Goal: Information Seeking & Learning: Learn about a topic

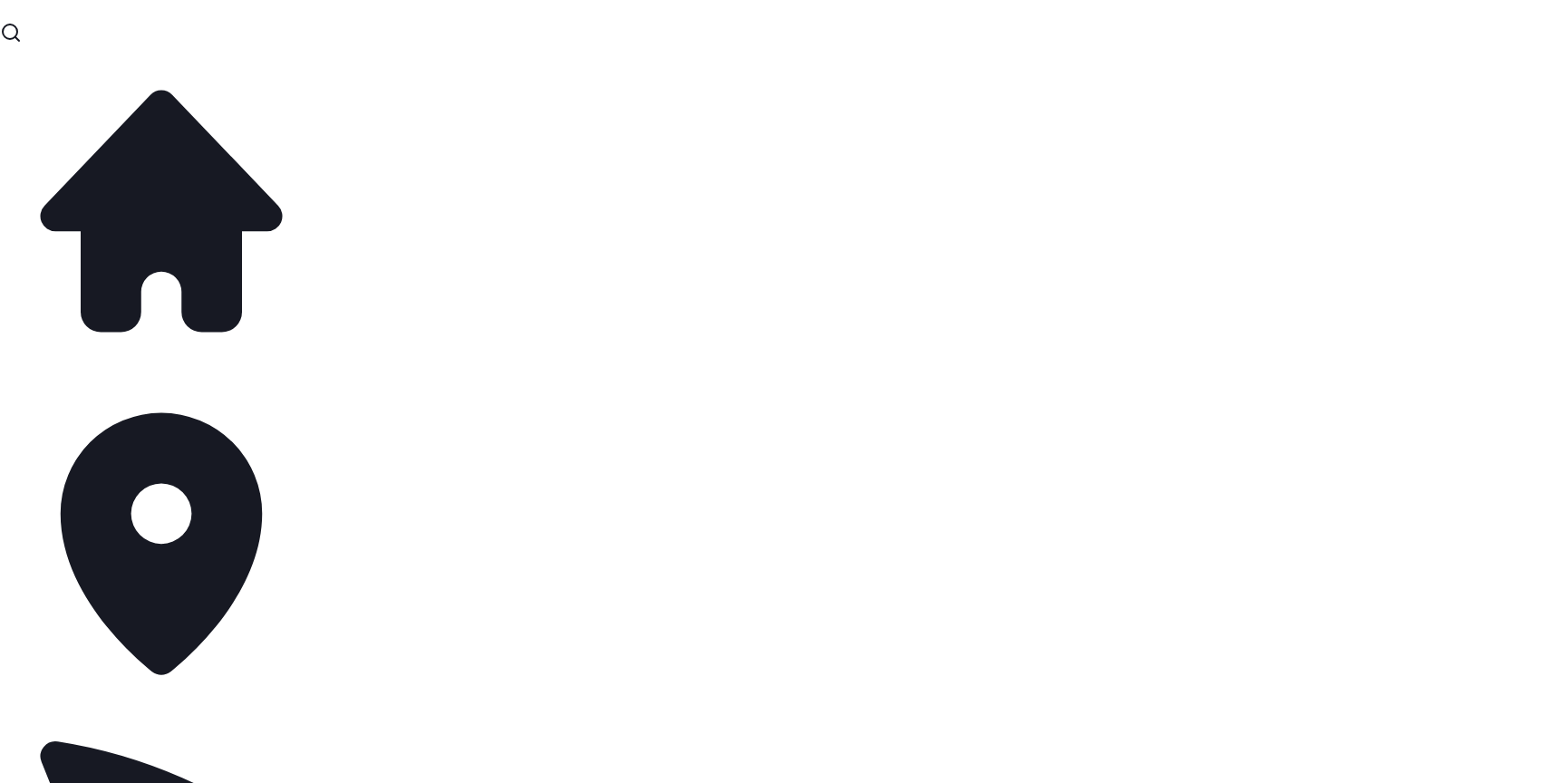
copy h2 "July [PERSON_NAME], Thistly, Whisky, [PERSON_NAME]"
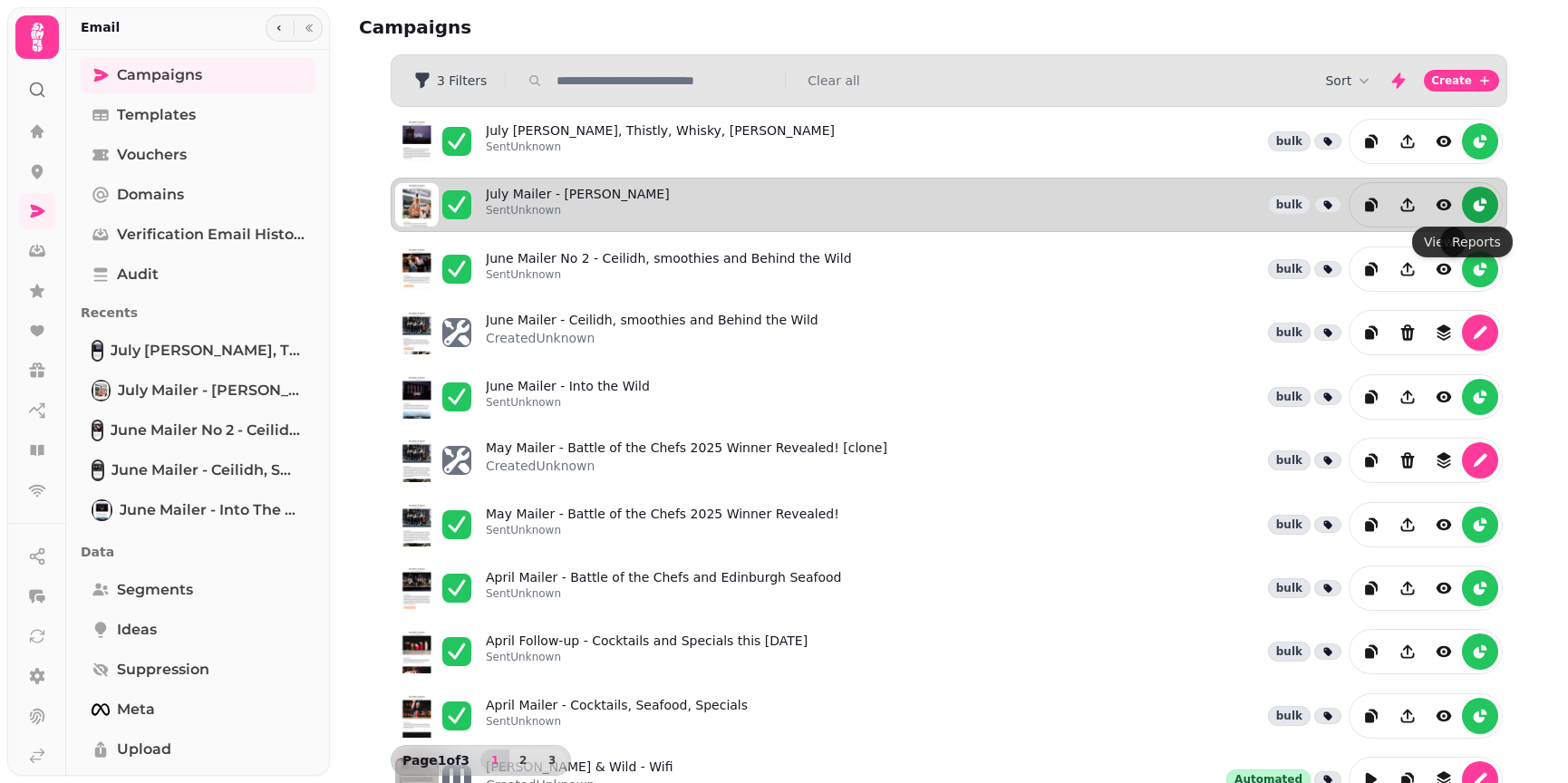
click at [1471, 199] on icon "reports" at bounding box center [1480, 205] width 18 height 18
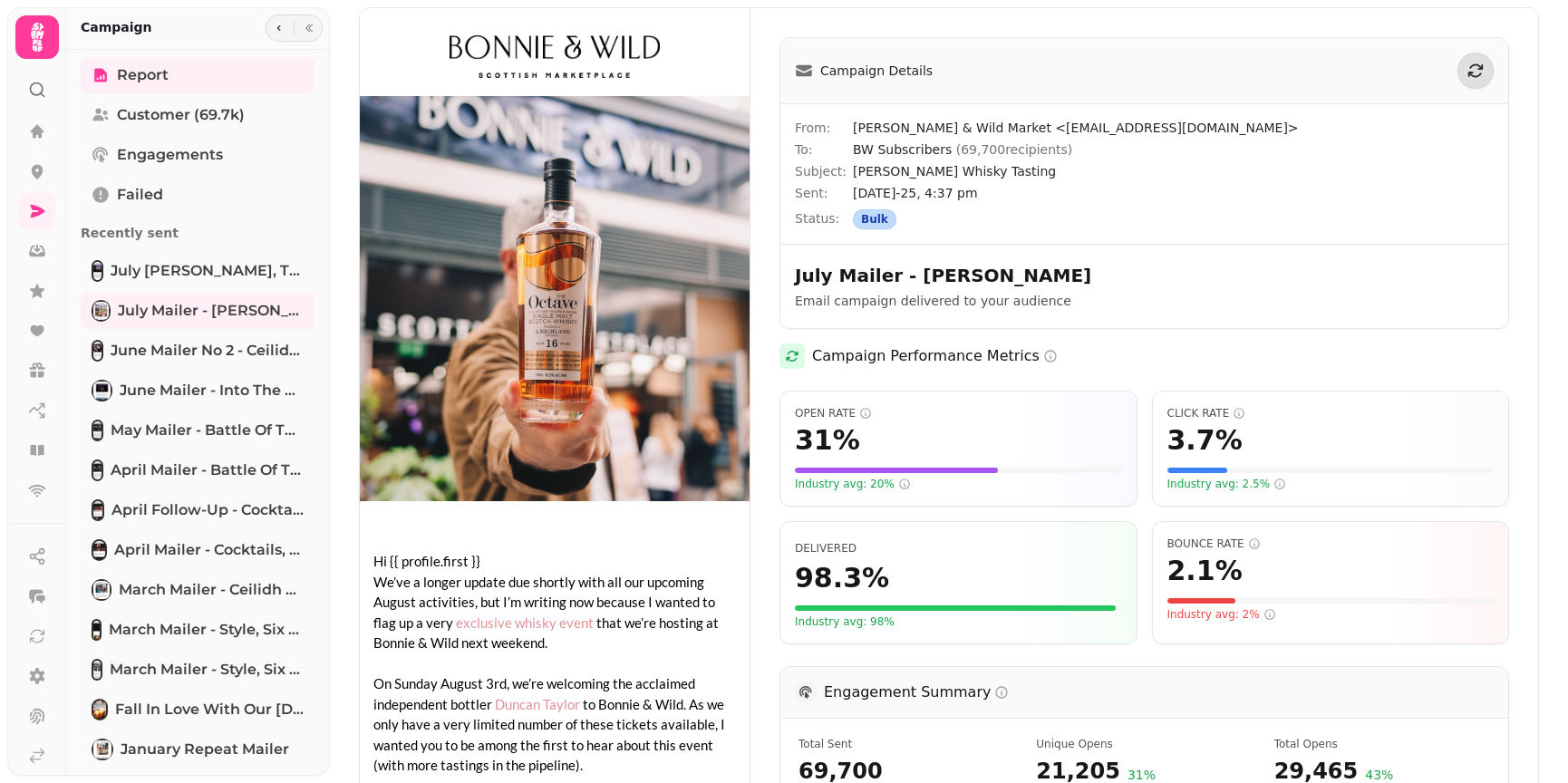
scroll to position [272, 0]
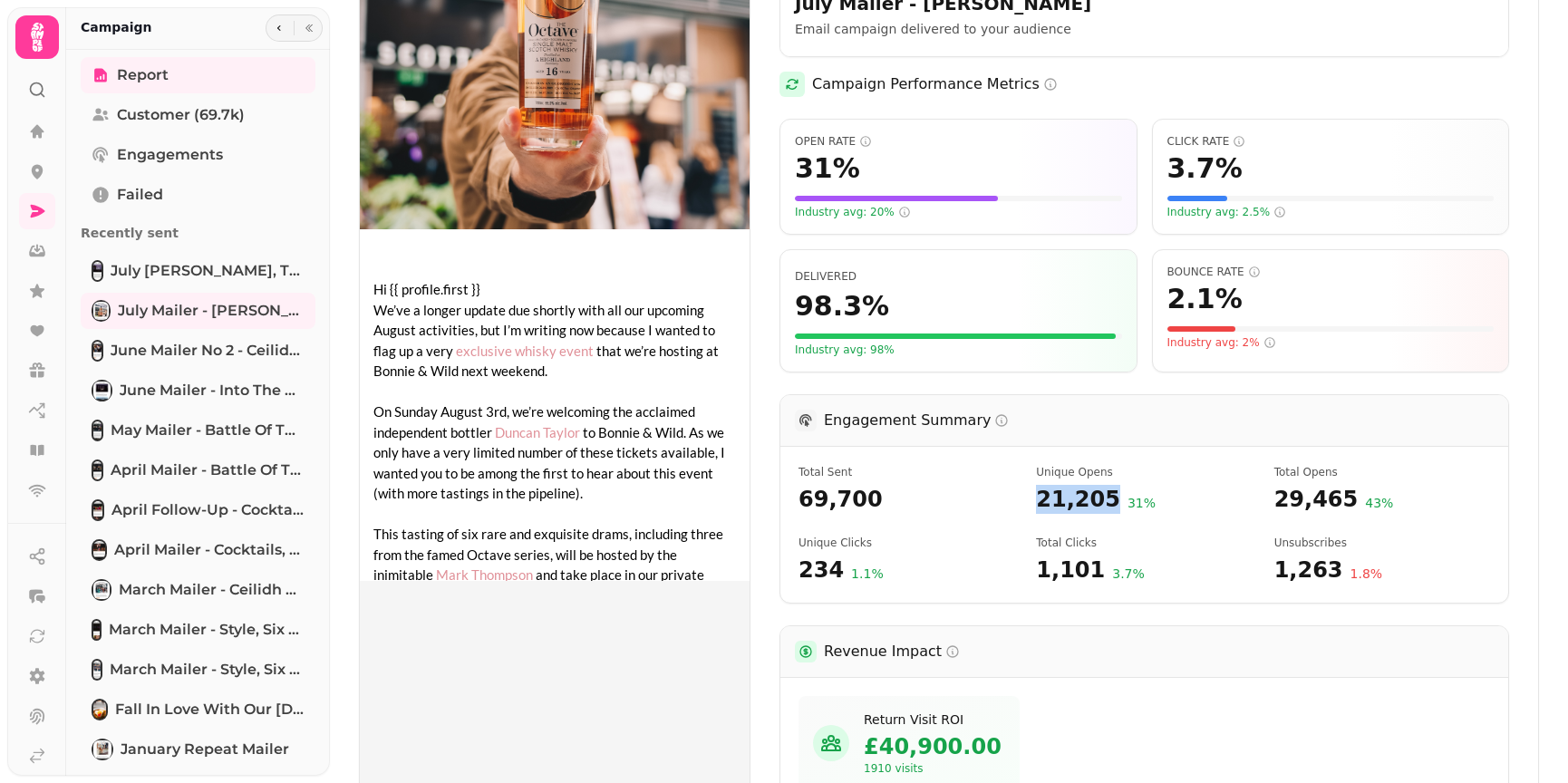
drag, startPoint x: 1099, startPoint y: 502, endPoint x: 1034, endPoint y: 502, distance: 65.0
click at [1036, 502] on span "21,205" at bounding box center [1077, 499] width 84 height 29
copy span "21,205"
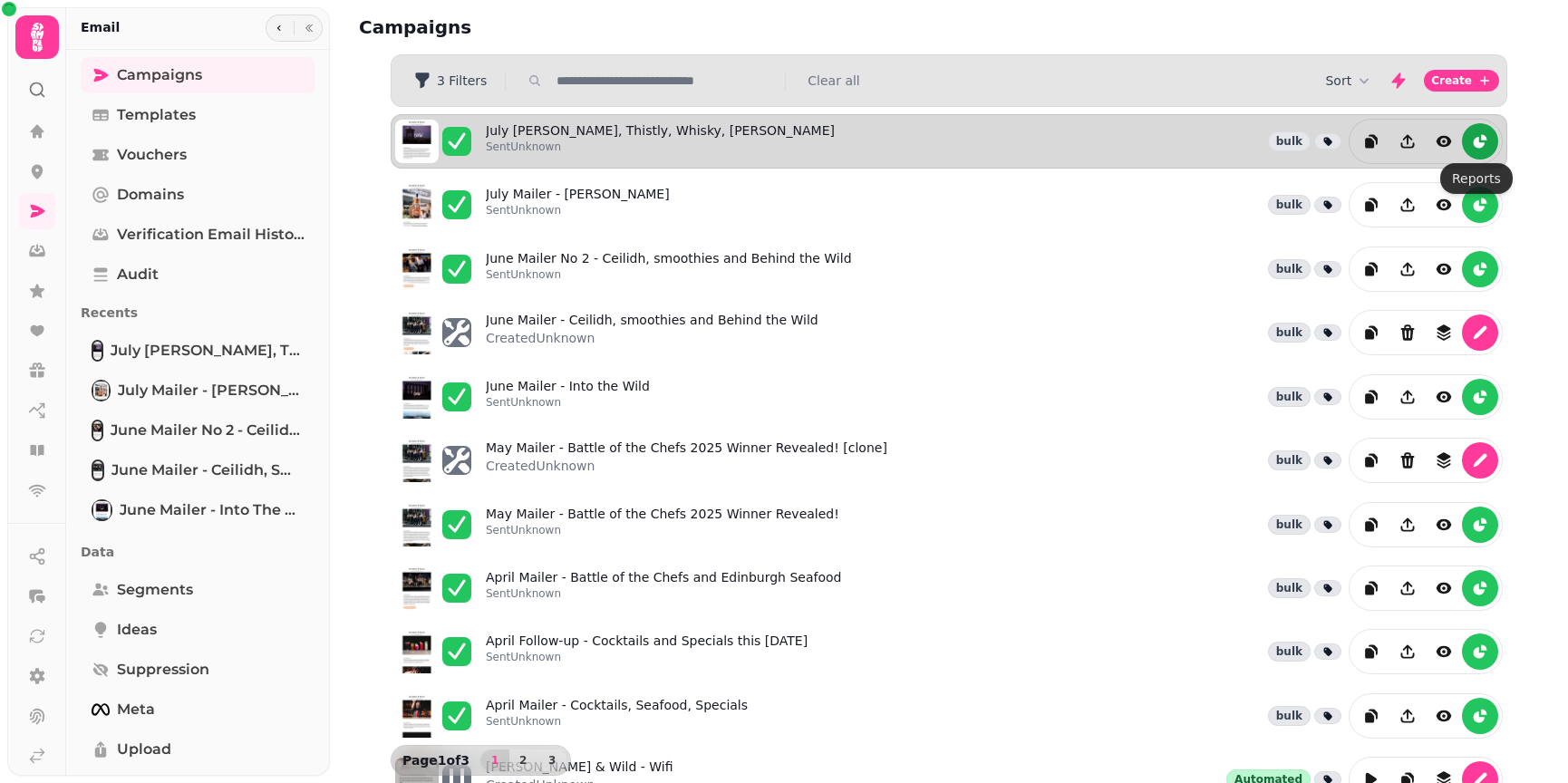
click at [1481, 138] on icon "reports" at bounding box center [1483, 137] width 5 height 5
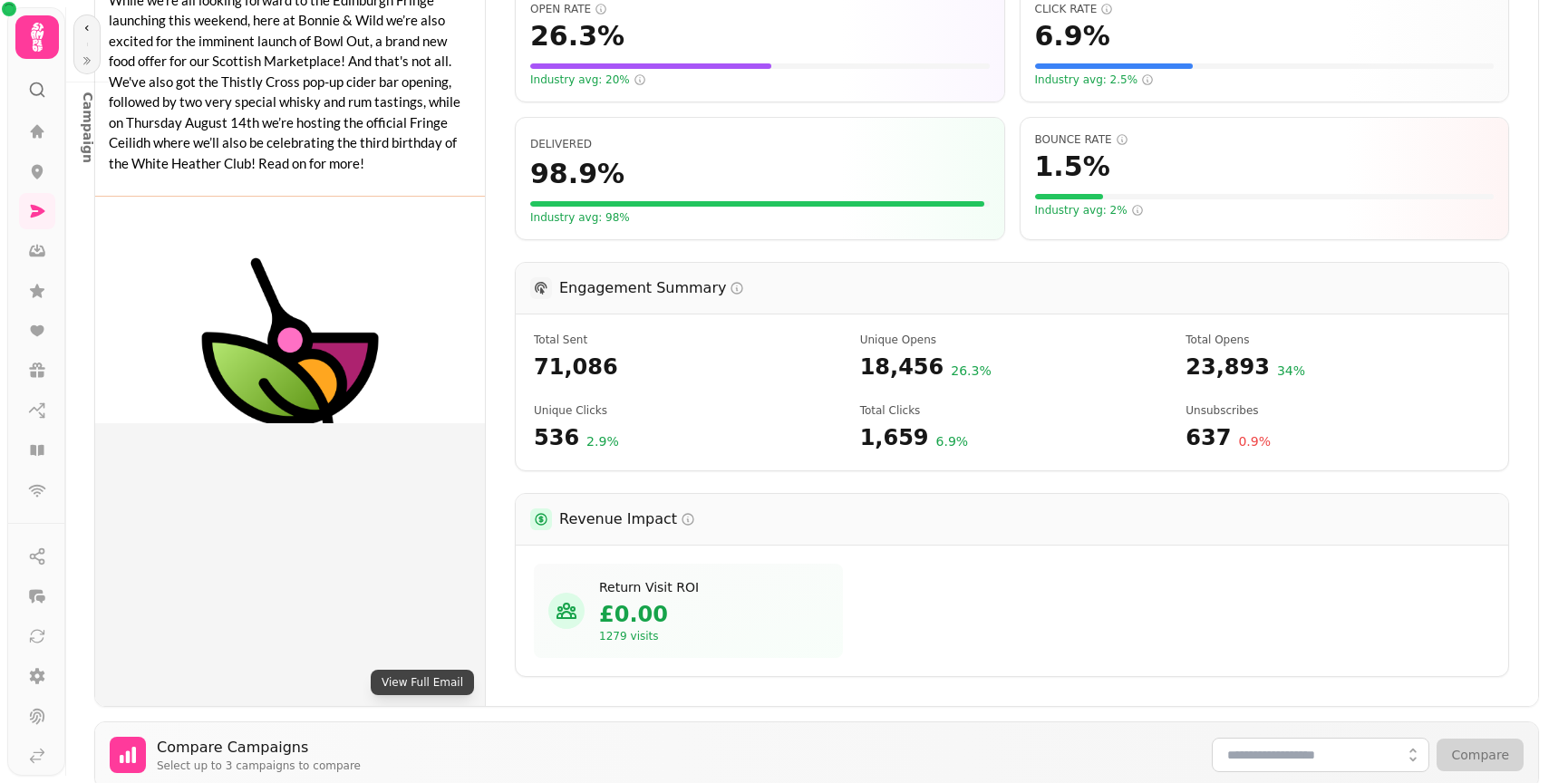
scroll to position [453, 0]
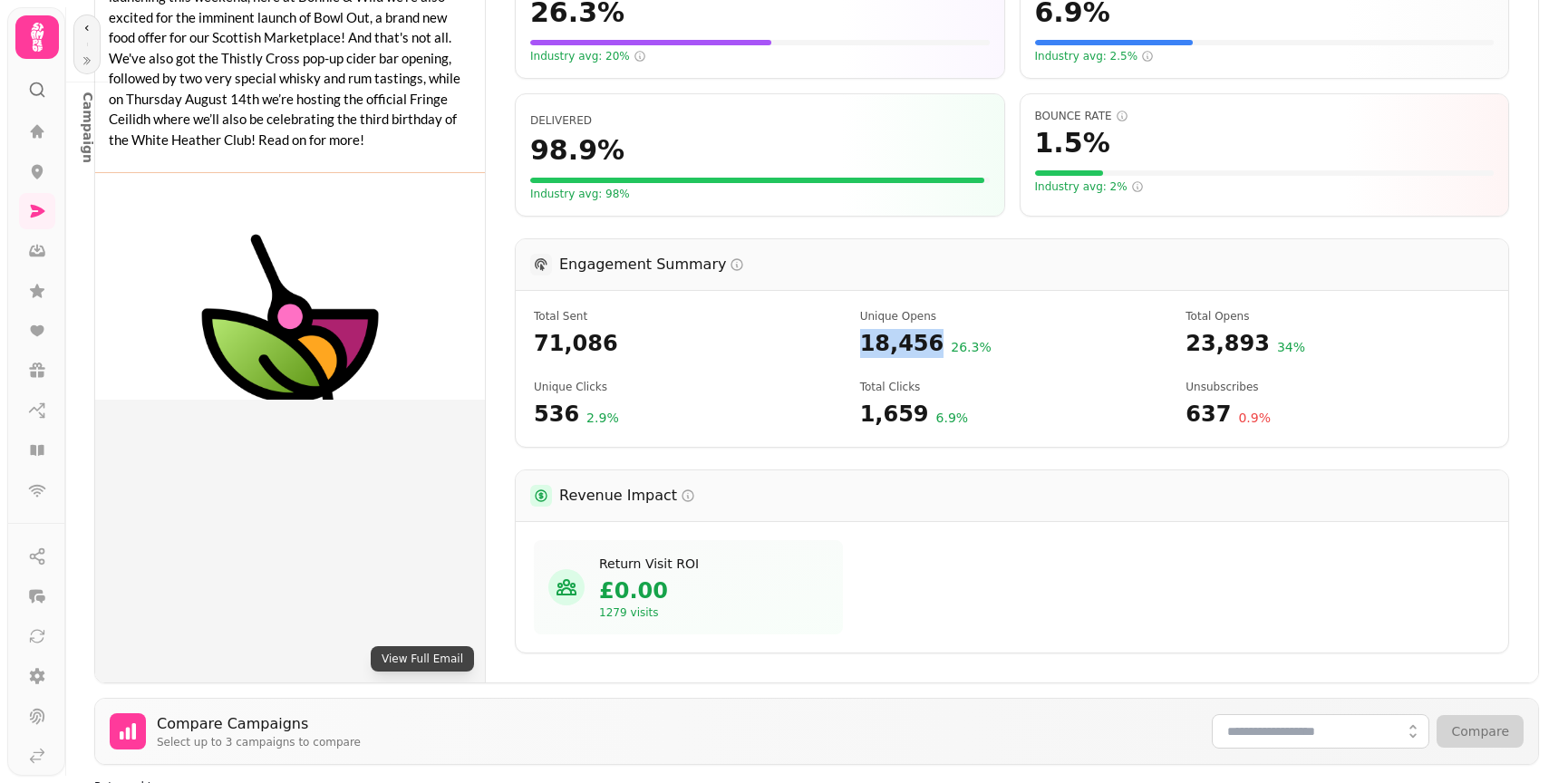
drag, startPoint x: 922, startPoint y: 315, endPoint x: 849, endPoint y: 315, distance: 73.0
click at [849, 315] on div "Total Sent 71,086 Unique Opens 18,456 26.3 % Total Opens 23,893 34 % Unique Cli…" at bounding box center [1011, 369] width 992 height 156
copy span "18,456"
drag, startPoint x: 603, startPoint y: 321, endPoint x: 535, endPoint y: 314, distance: 68.4
click at [535, 330] on span "71,086" at bounding box center [687, 343] width 305 height 29
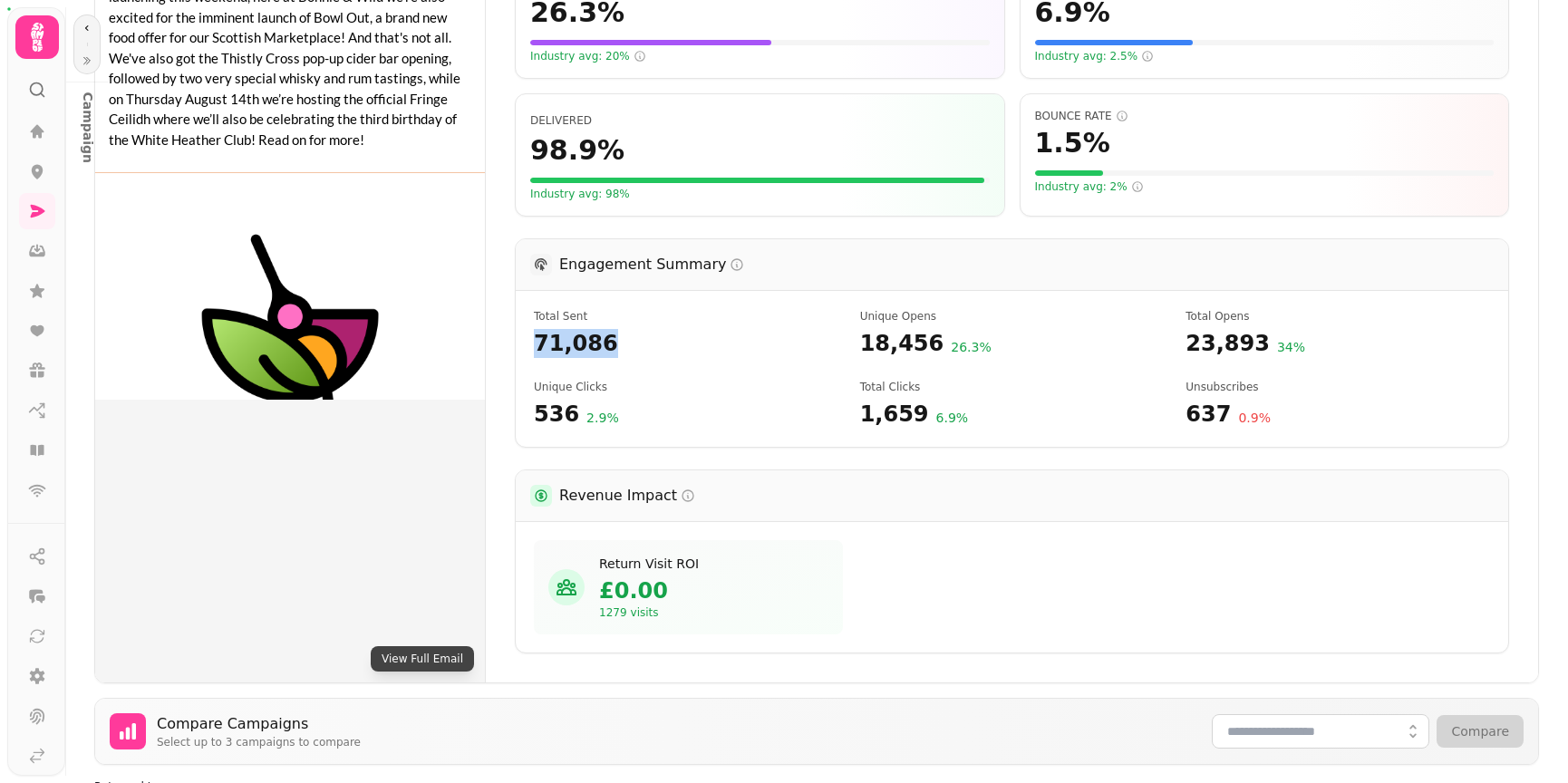
copy span "71,086"
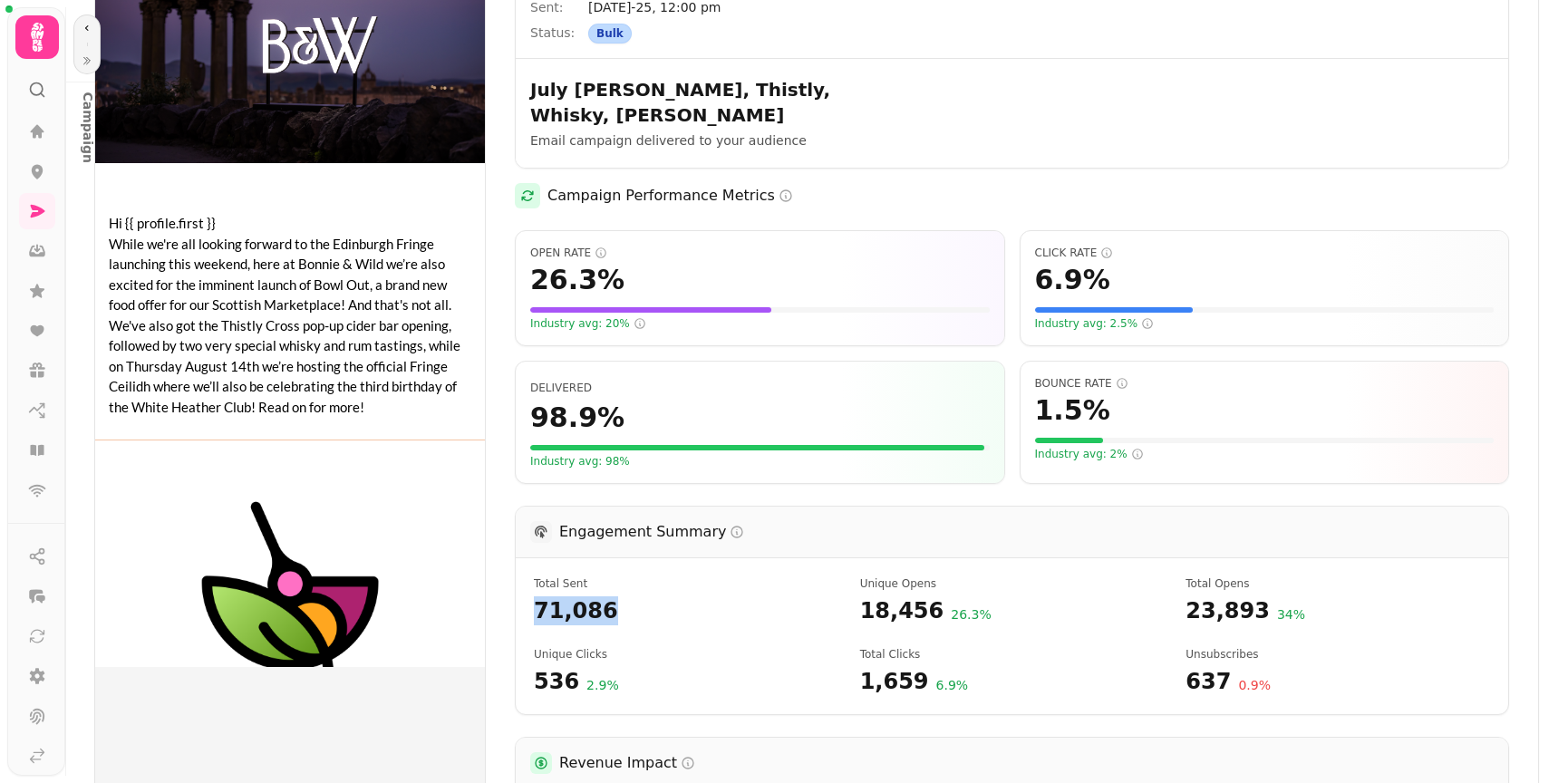
scroll to position [0, 0]
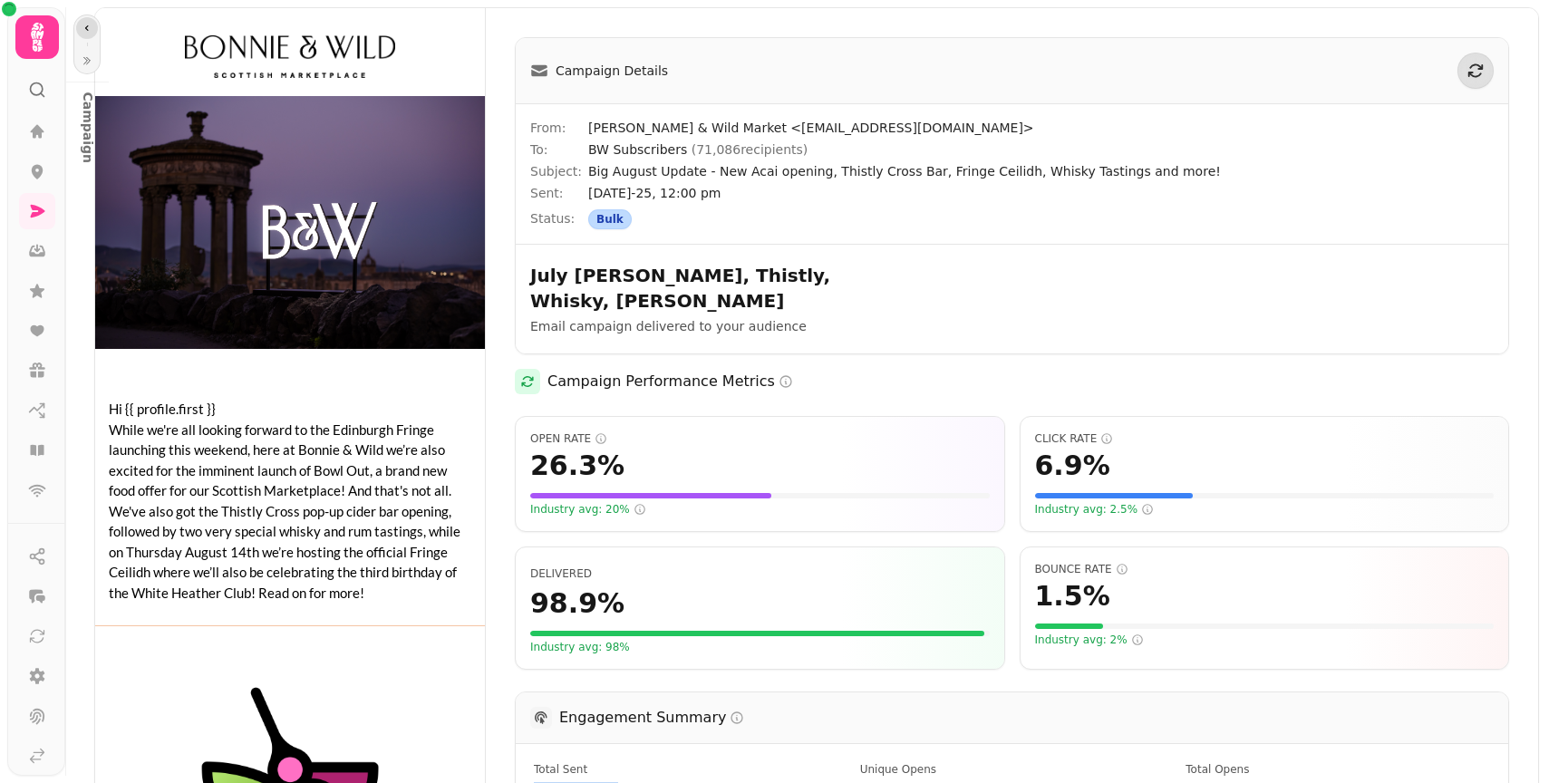
click at [82, 37] on button "button" at bounding box center [87, 28] width 22 height 22
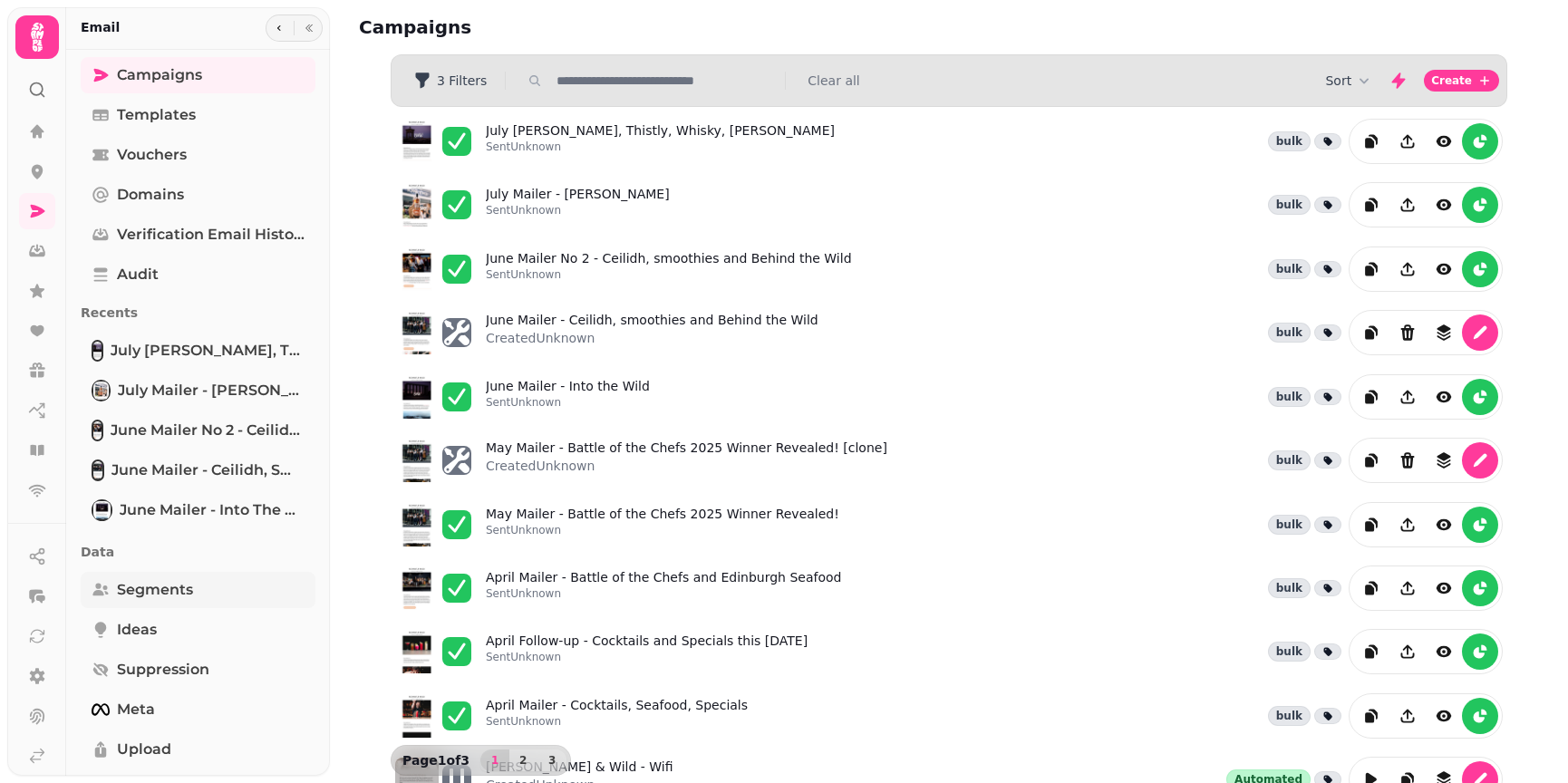
click at [159, 592] on span "Segments" at bounding box center [154, 590] width 76 height 22
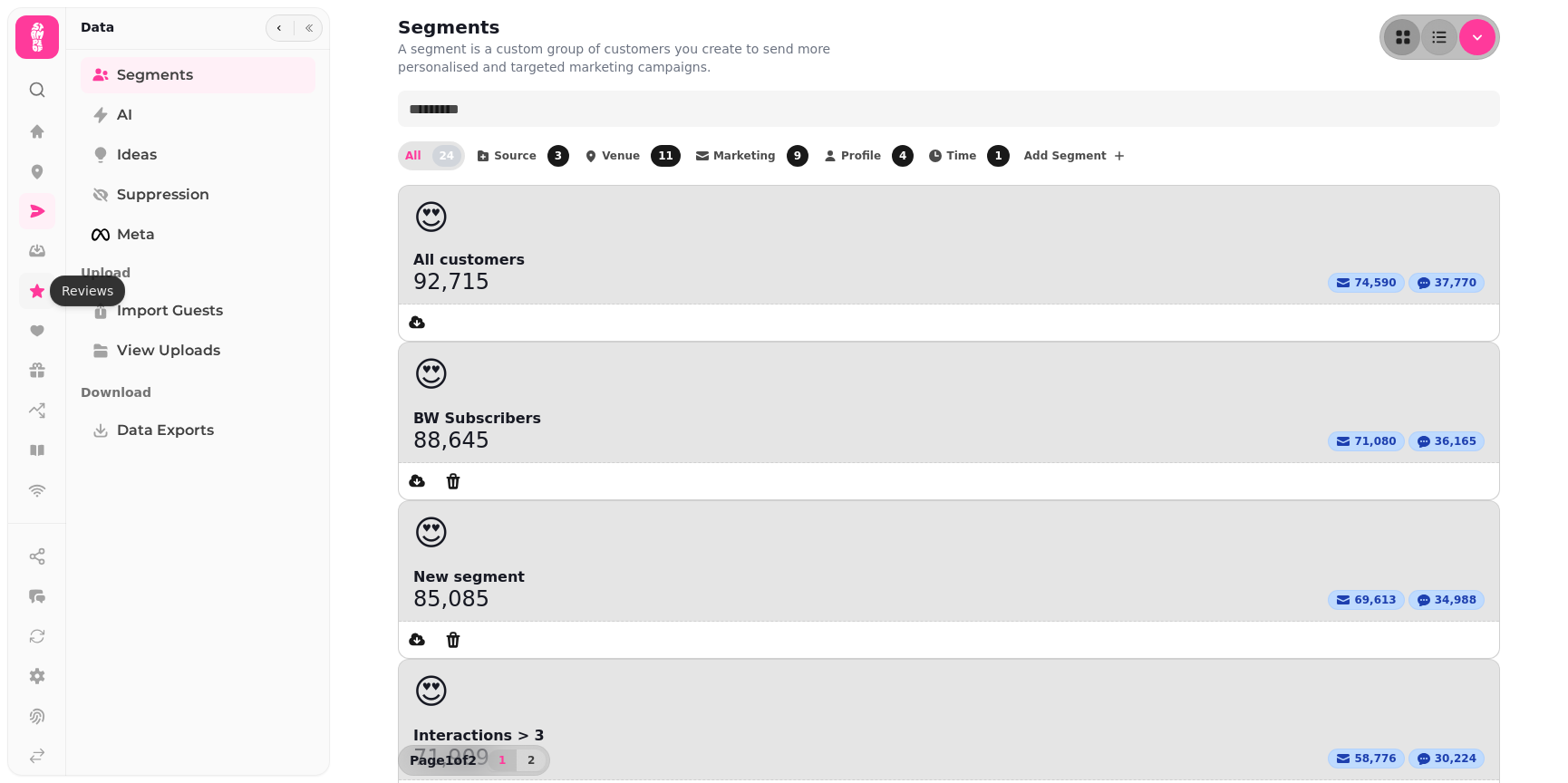
click at [38, 292] on icon at bounding box center [37, 291] width 15 height 14
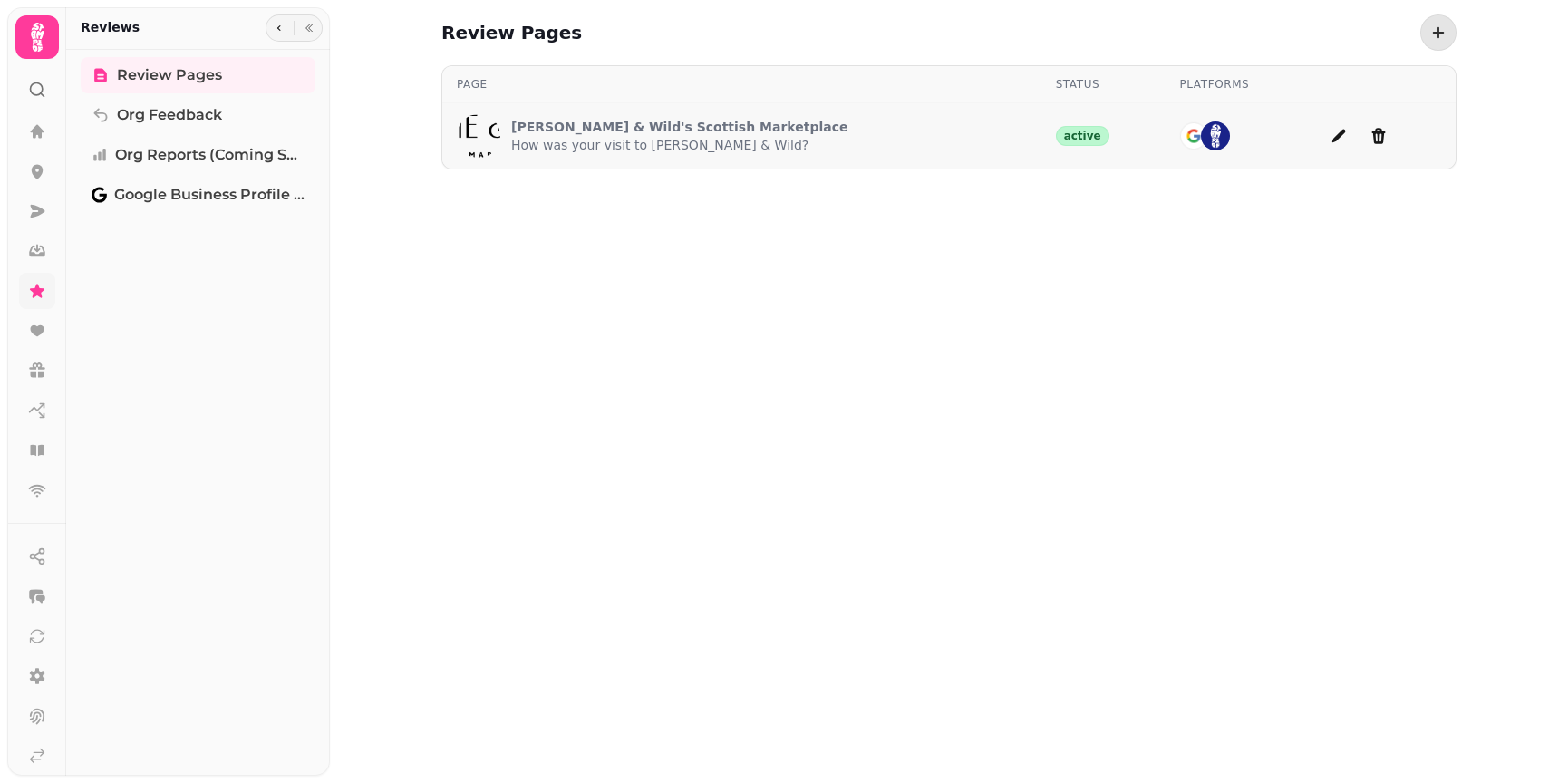
click at [657, 134] on p "[PERSON_NAME] & Wild's Scottish Marketplace" at bounding box center [680, 127] width 337 height 18
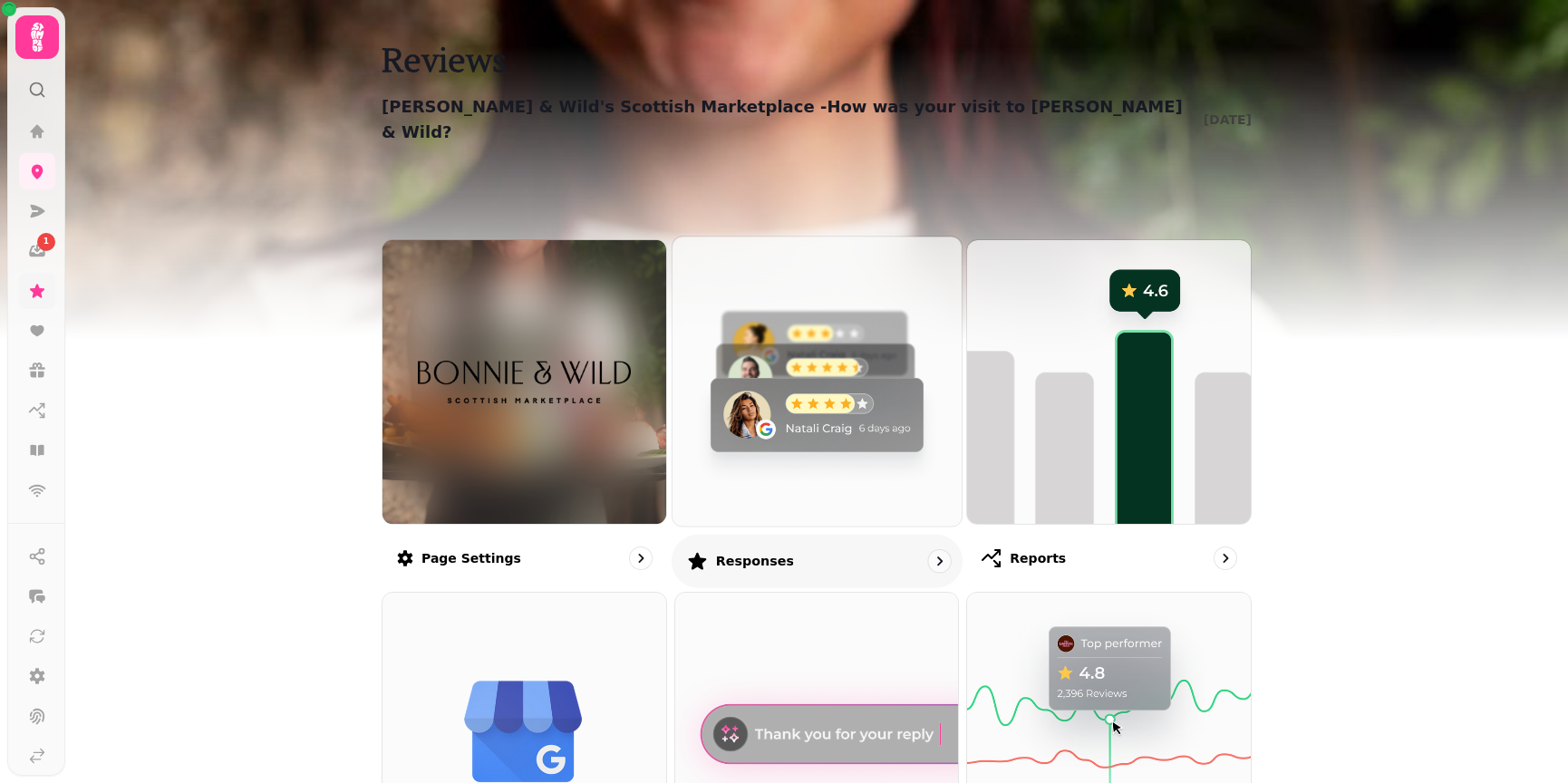
scroll to position [91, 0]
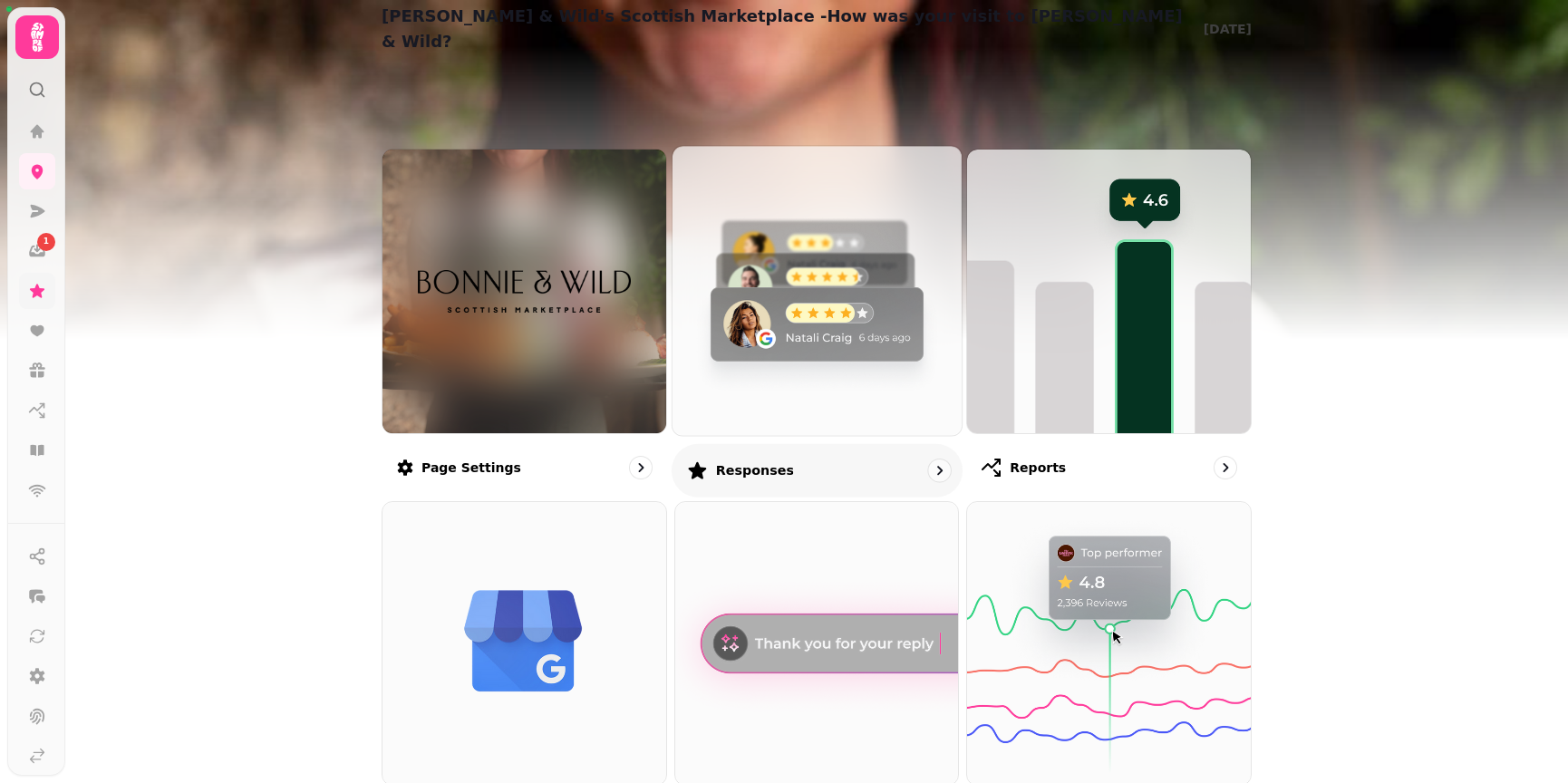
click at [730, 461] on p "Responses" at bounding box center [754, 470] width 78 height 18
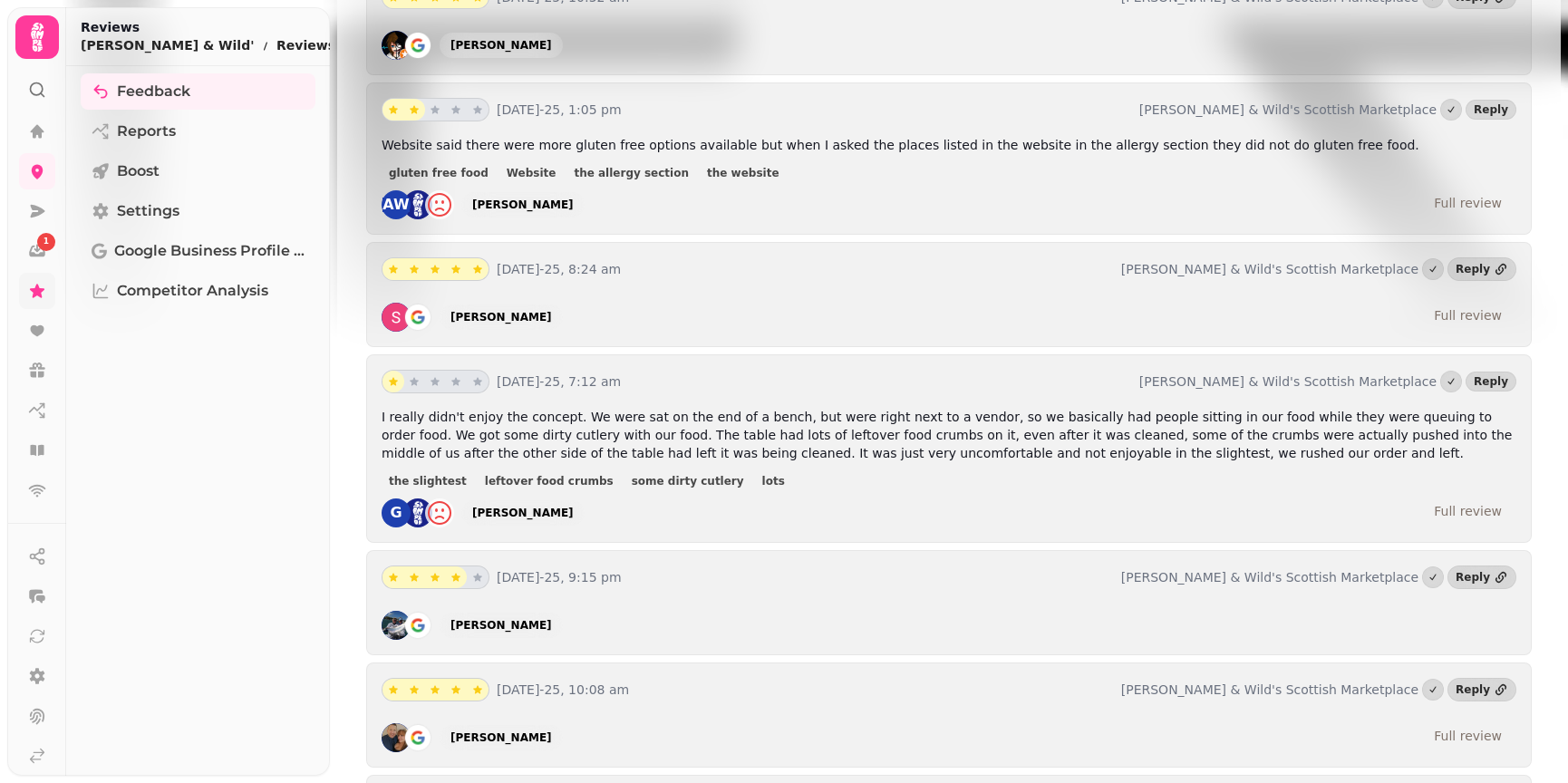
scroll to position [3335, 0]
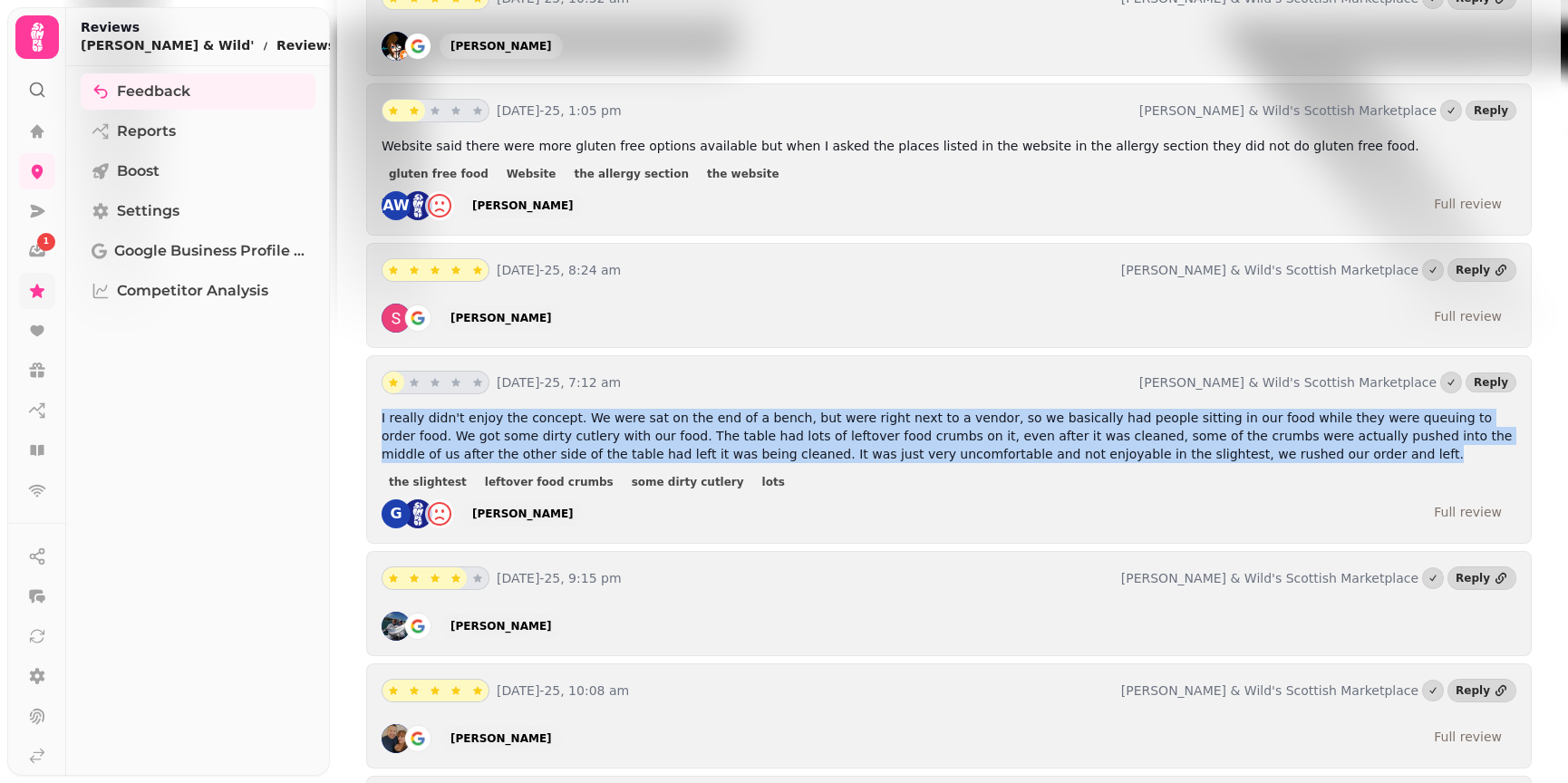
drag, startPoint x: 1090, startPoint y: 388, endPoint x: 370, endPoint y: 350, distance: 721.0
click at [370, 355] on div "28th Jul-25, 7:12 am Bonnie & Wild's Scottish Marketplace Reply I really didn't…" at bounding box center [949, 449] width 1165 height 189
copy span "I really didn't enjoy the concept. We were sat on the end of a bench, but were …"
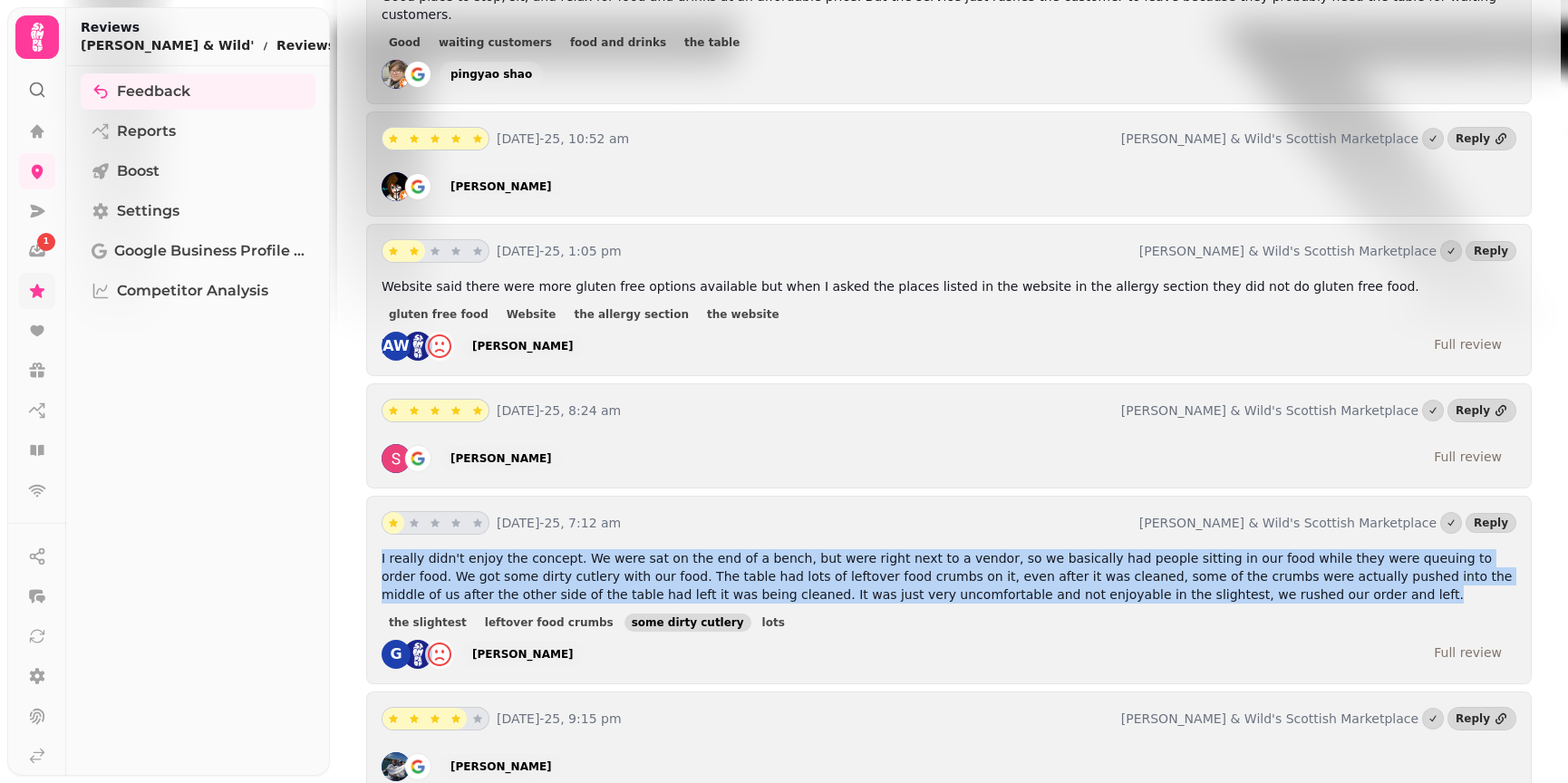
scroll to position [3154, 0]
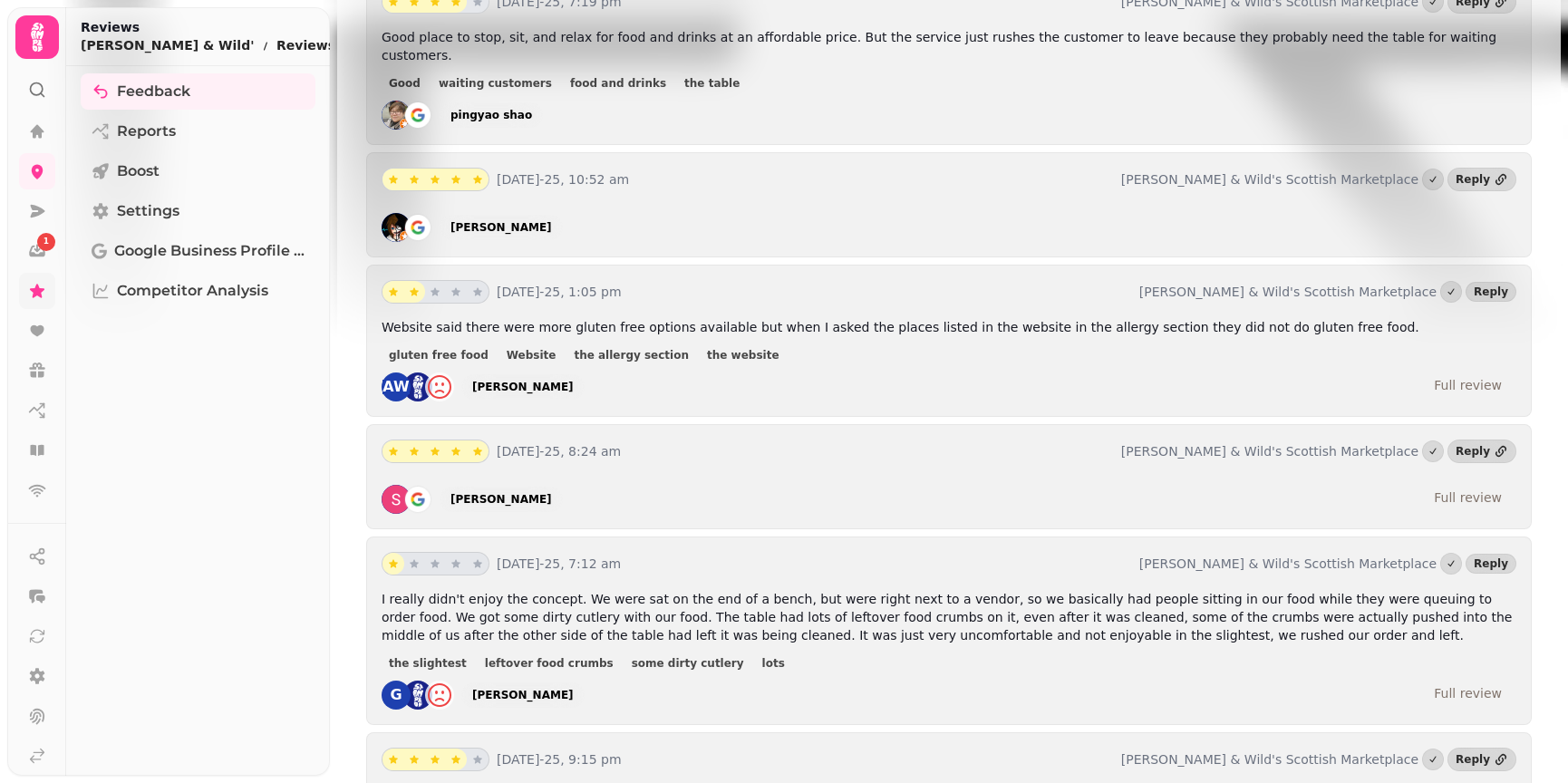
click at [551, 320] on span "Website said there were more gluten free options available but when I asked the…" at bounding box center [900, 327] width 1038 height 15
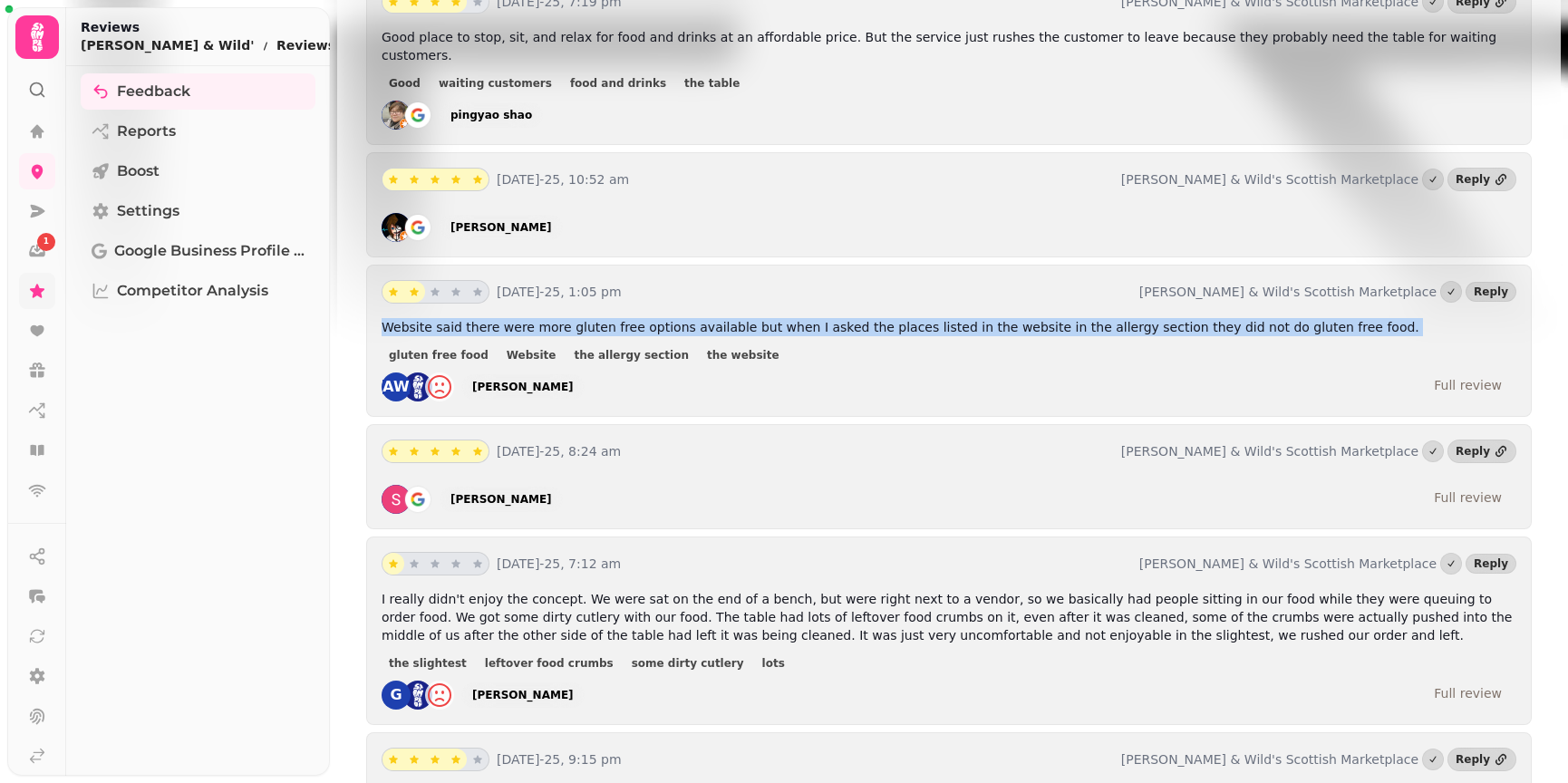
click at [551, 320] on span "Website said there were more gluten free options available but when I asked the…" at bounding box center [900, 327] width 1038 height 15
copy span "Website said there were more gluten free options available but when I asked the…"
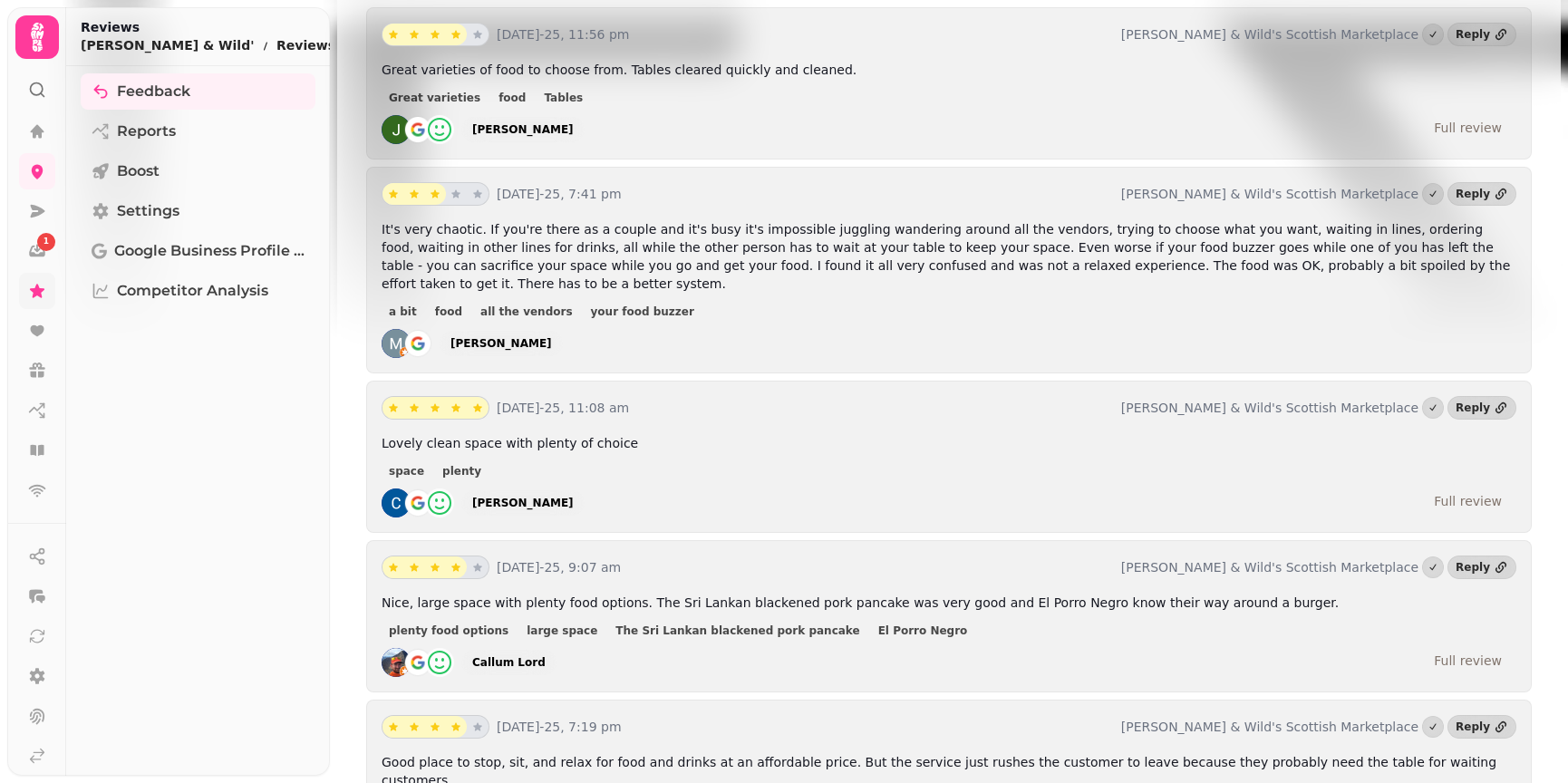
scroll to position [2338, 0]
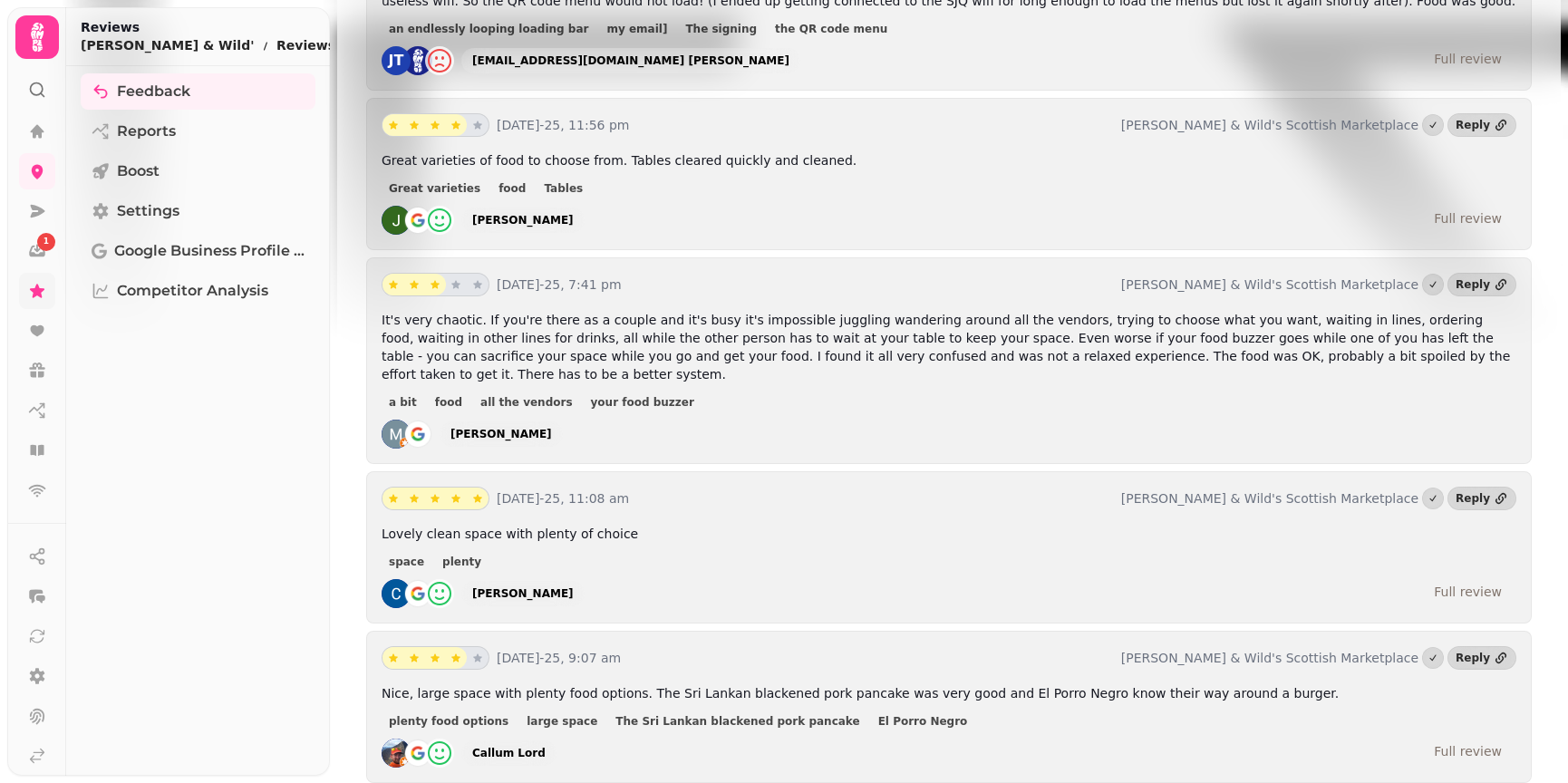
click at [730, 311] on p "It's very chaotic. If you're there as a couple and it's busy it's impossible ju…" at bounding box center [949, 346] width 1135 height 72
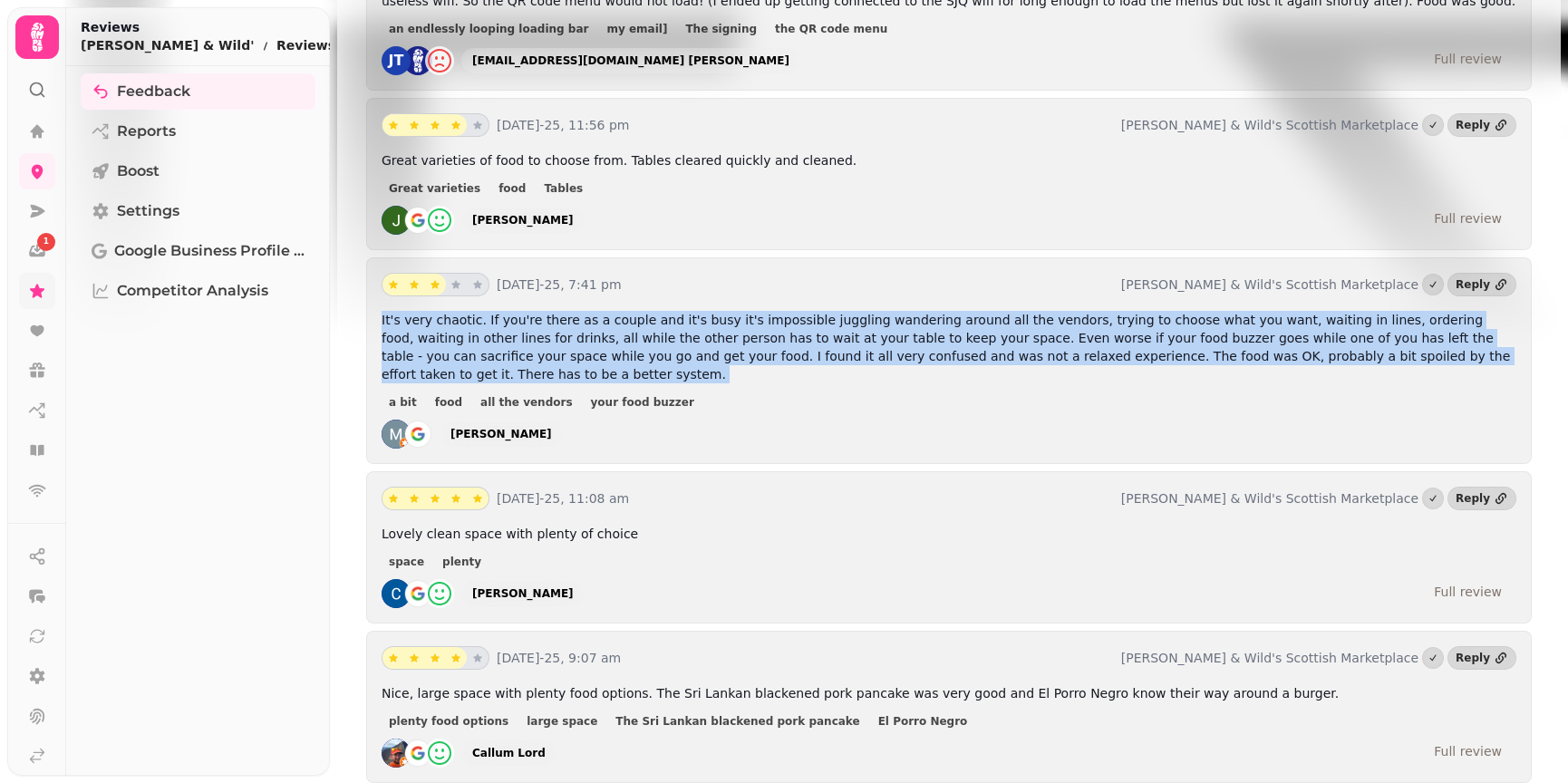
click at [730, 311] on p "It's very chaotic. If you're there as a couple and it's busy it's impossible ju…" at bounding box center [949, 346] width 1135 height 72
copy span "It's very chaotic. If you're there as a couple and it's busy it's impossible ju…"
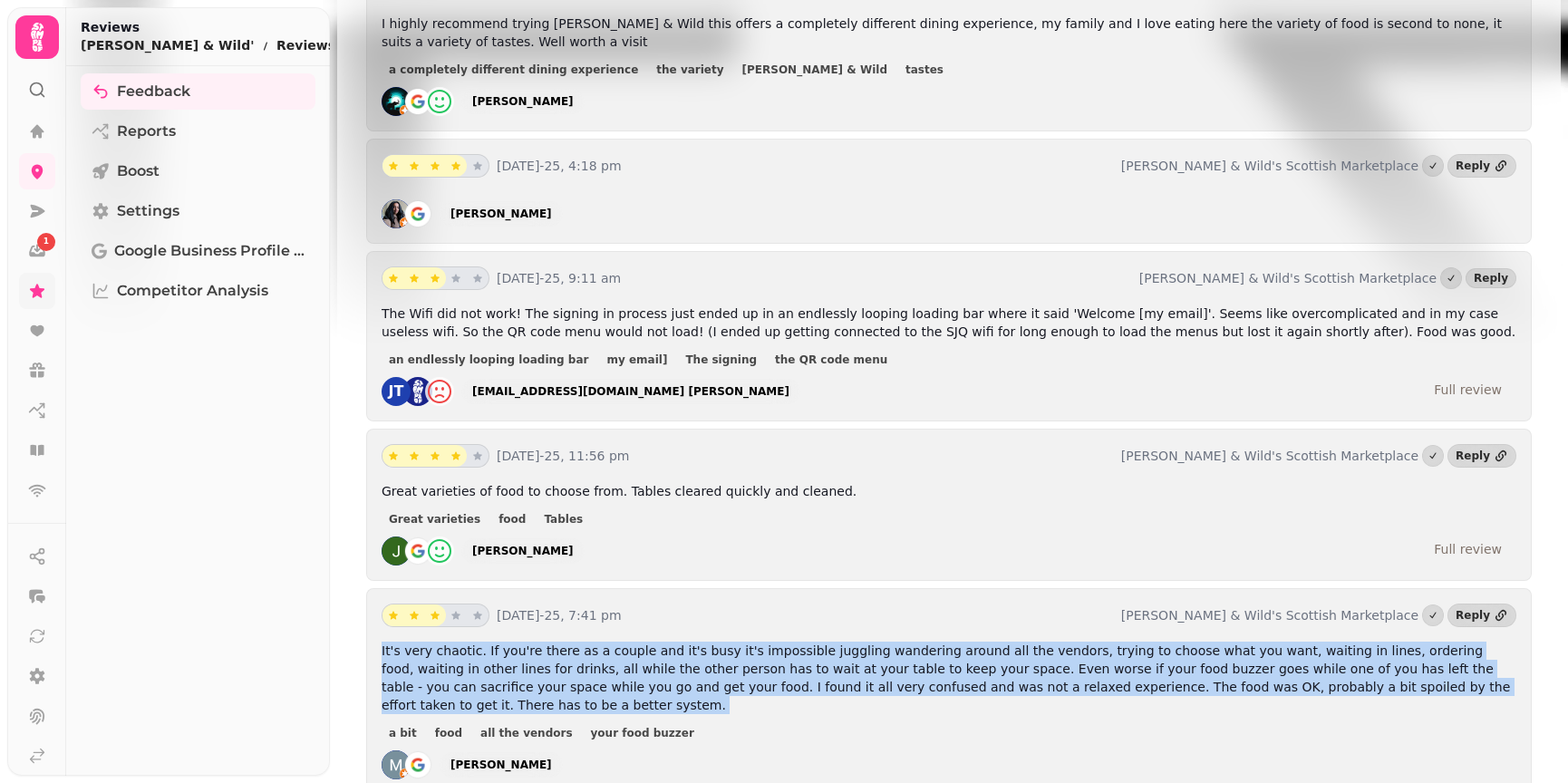
scroll to position [1975, 0]
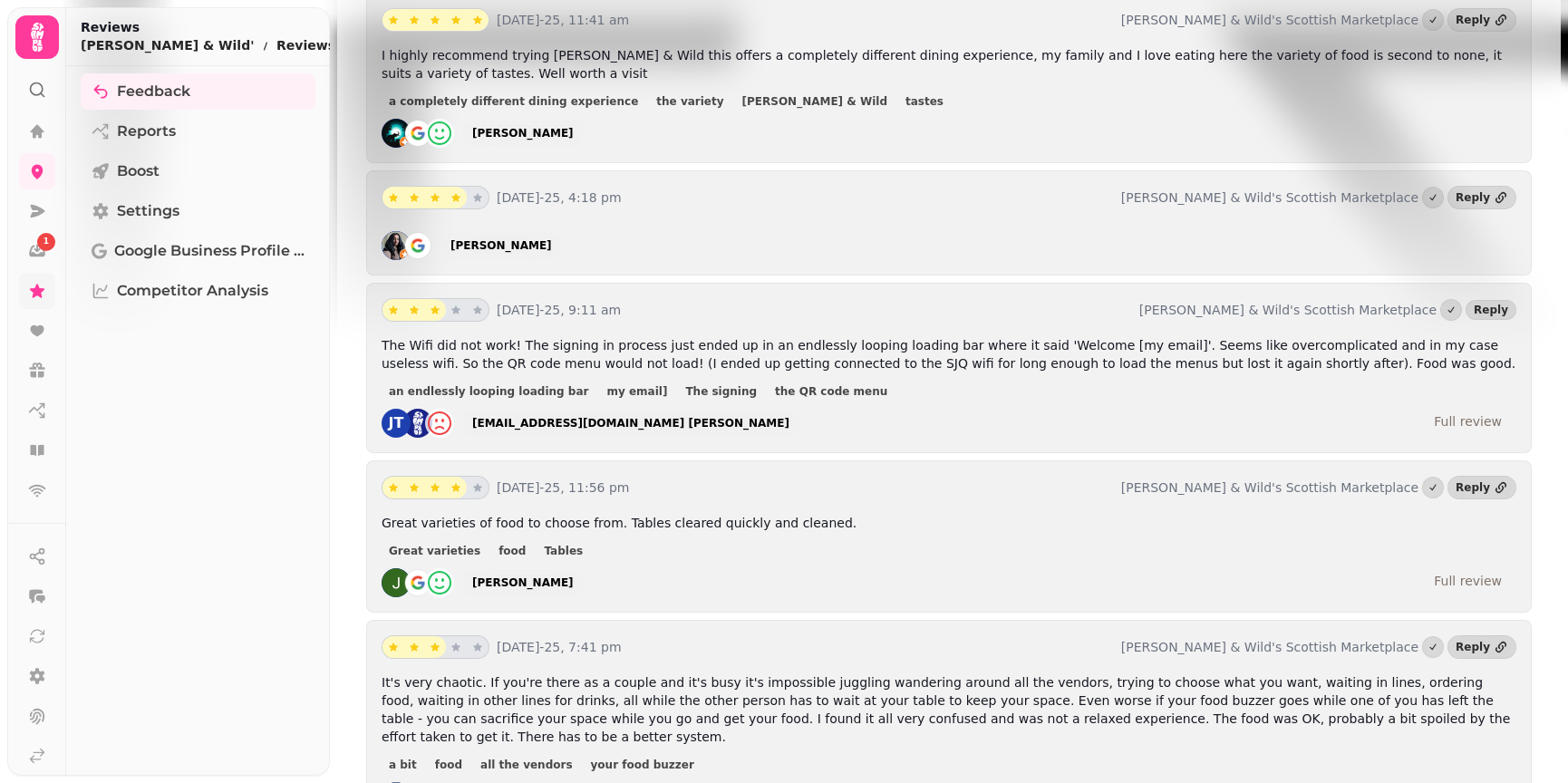
click at [653, 339] on span "The Wifi did not work! The signing in process just ended up in an endlessly loo…" at bounding box center [949, 354] width 1134 height 33
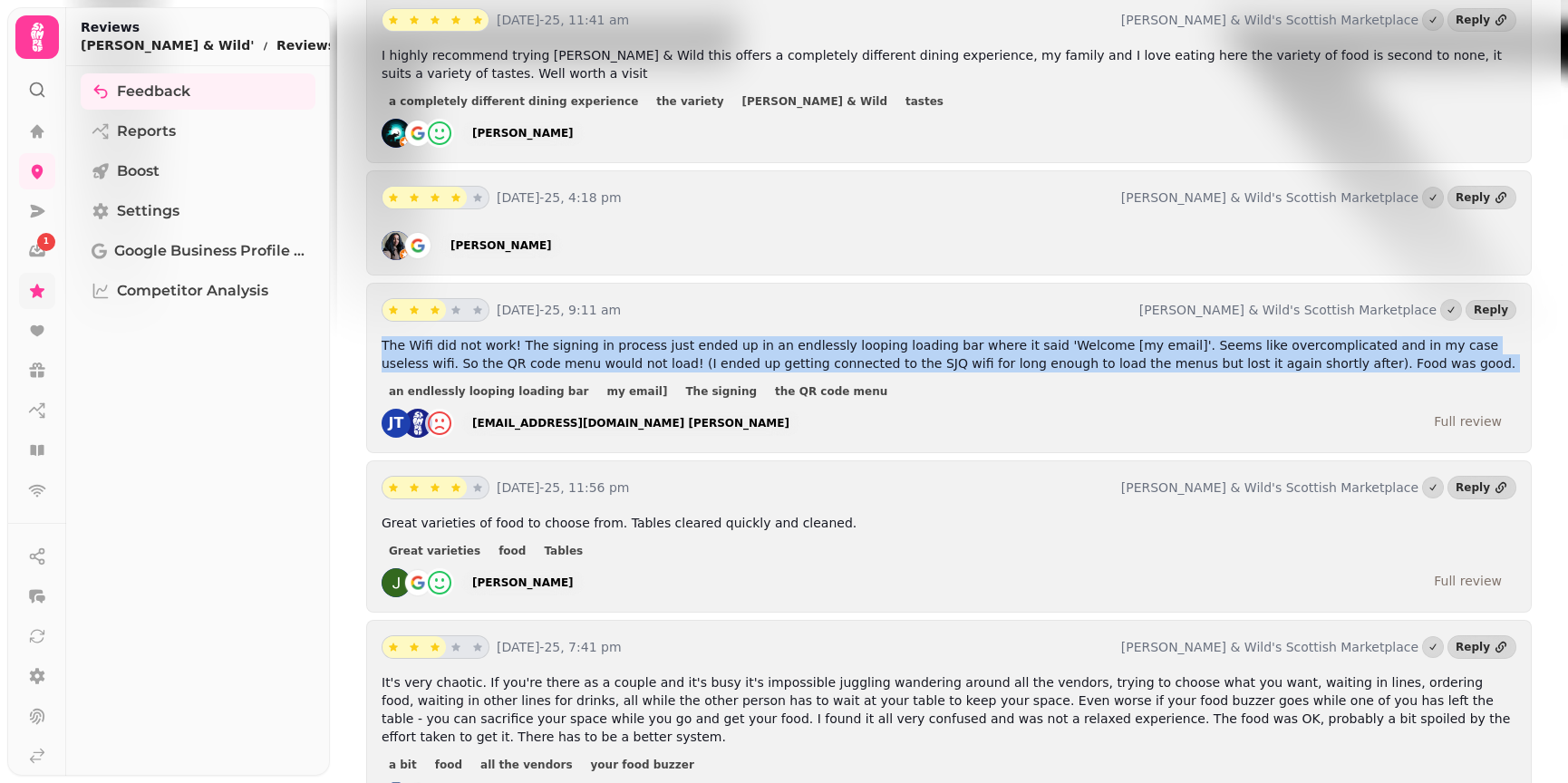
click at [653, 339] on span "The Wifi did not work! The signing in process just ended up in an endlessly loo…" at bounding box center [949, 354] width 1134 height 33
copy span "The Wifi did not work! The signing in process just ended up in an endlessly loo…"
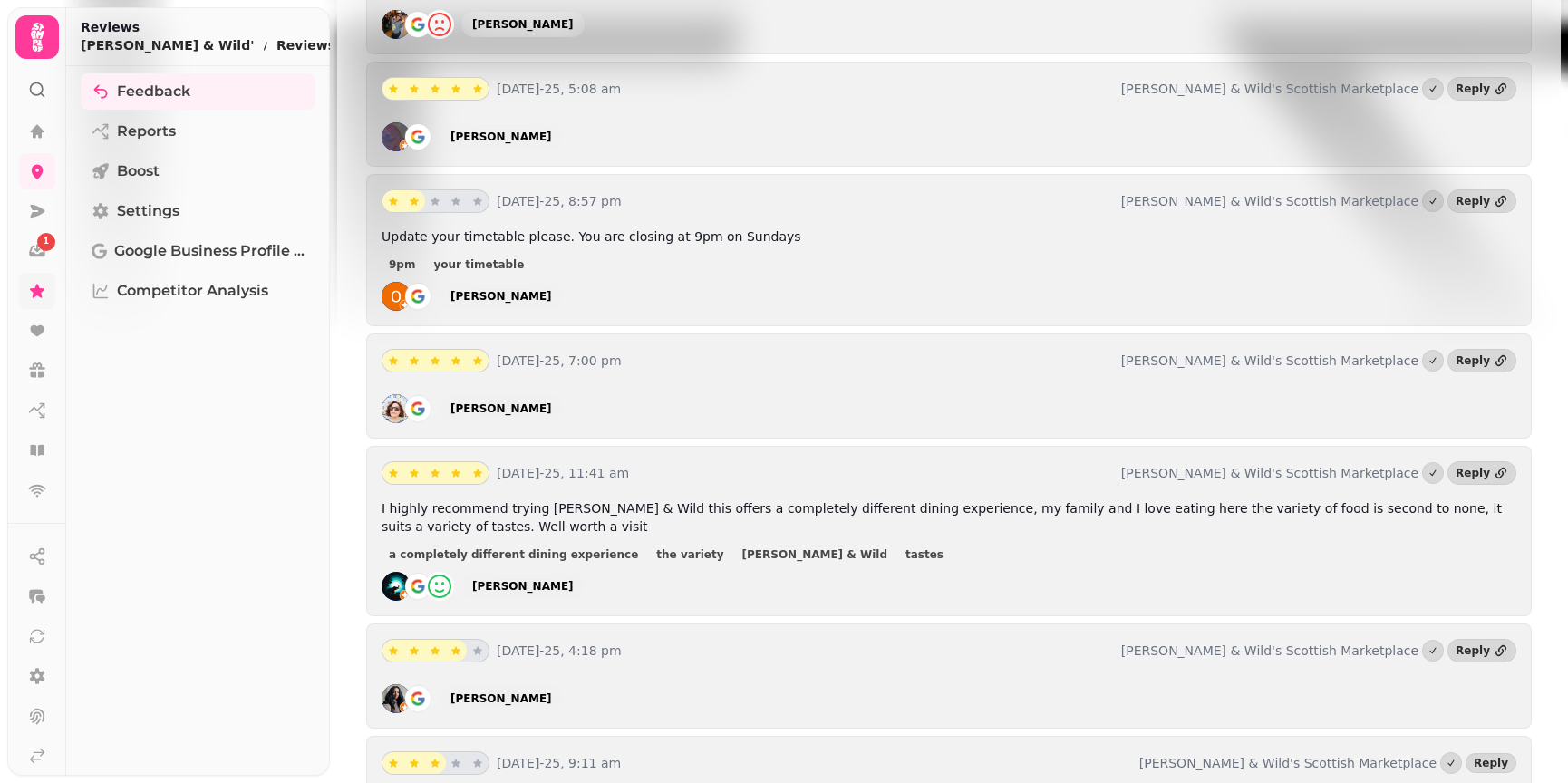
scroll to position [1431, 0]
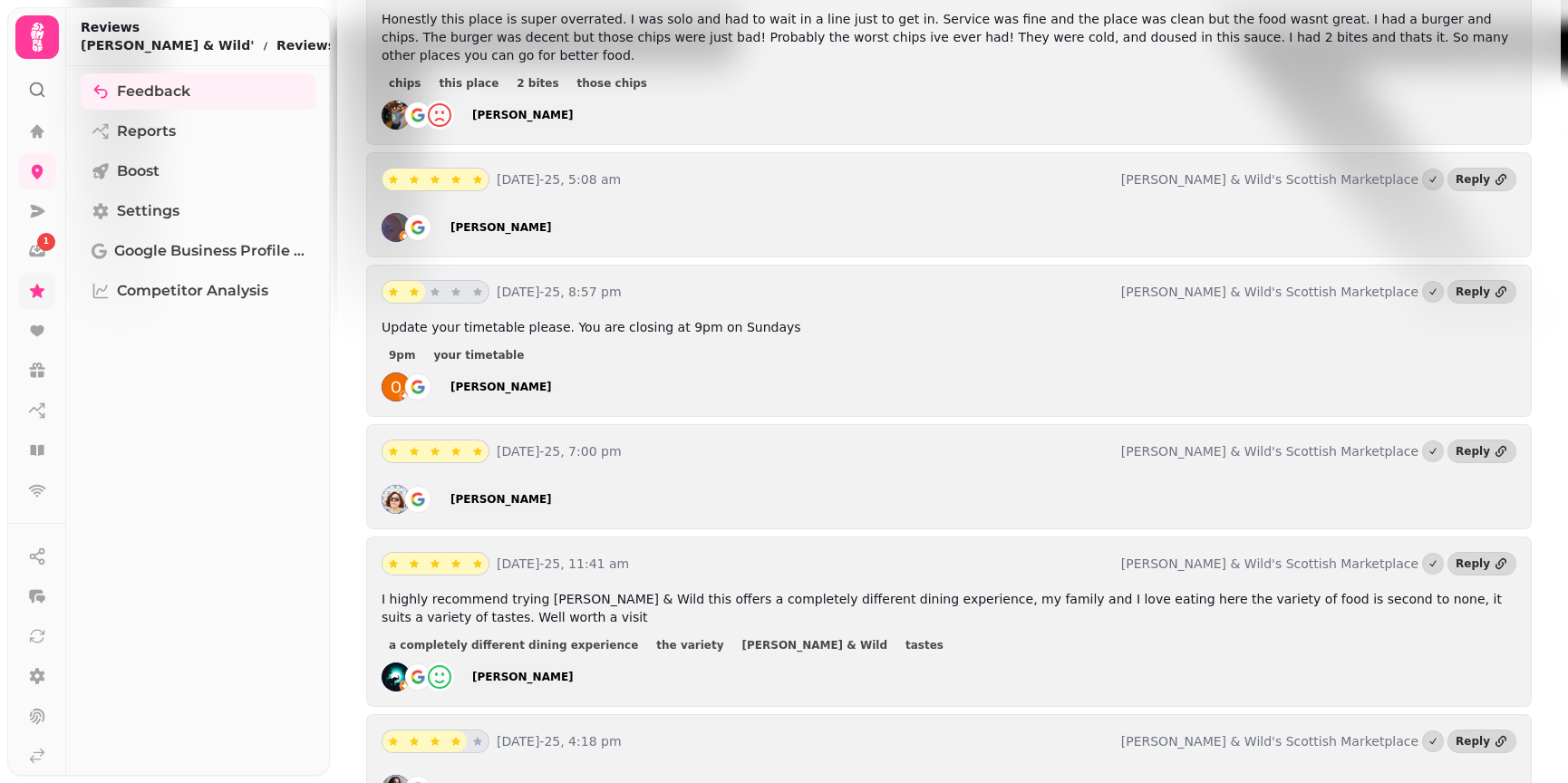
click at [570, 320] on span "Update your timetable please. You are closing at 9pm on Sundays" at bounding box center [592, 327] width 419 height 15
copy span "Update your timetable please. You are closing at 9pm on Sundays"
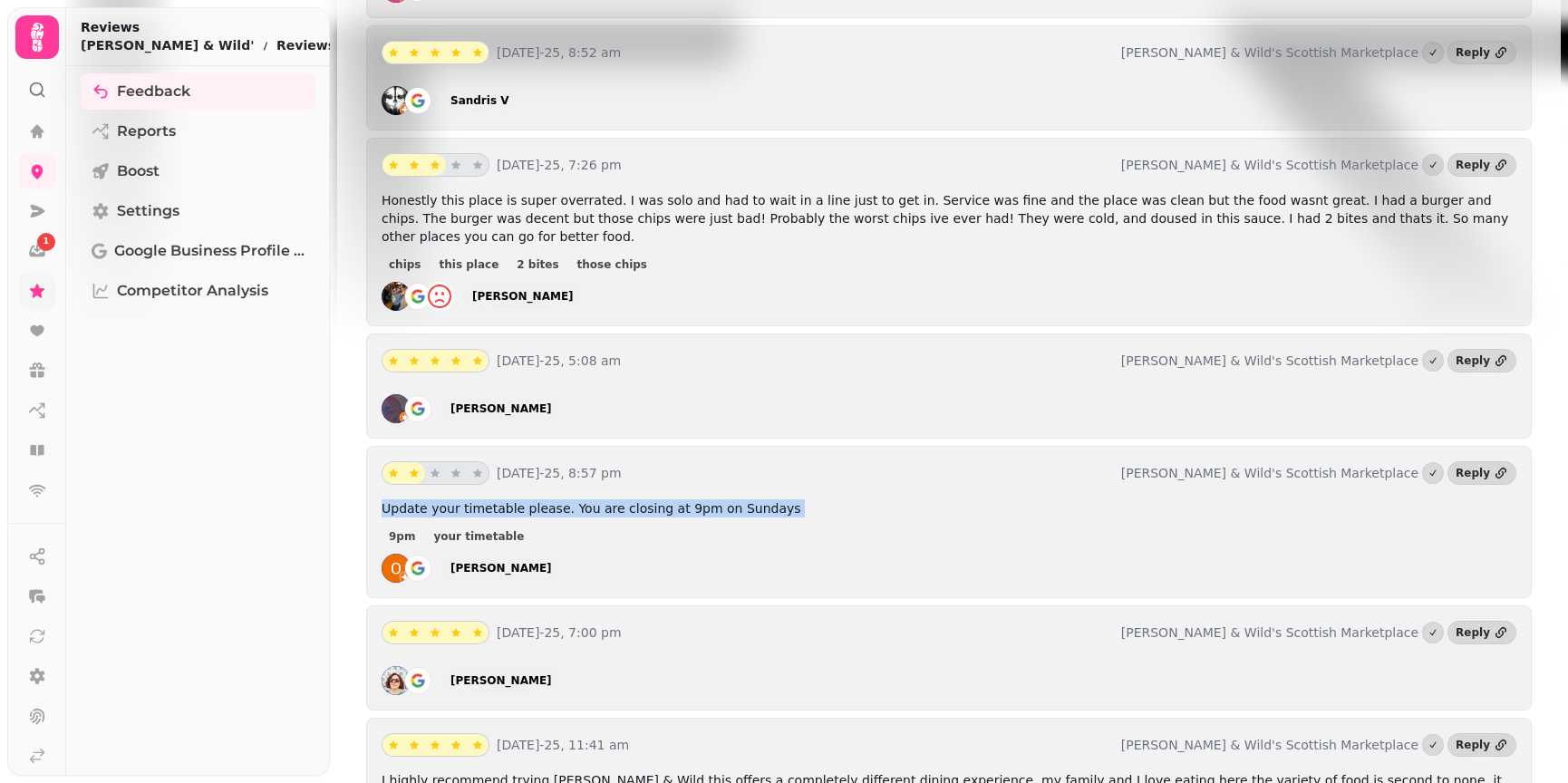
scroll to position [1159, 0]
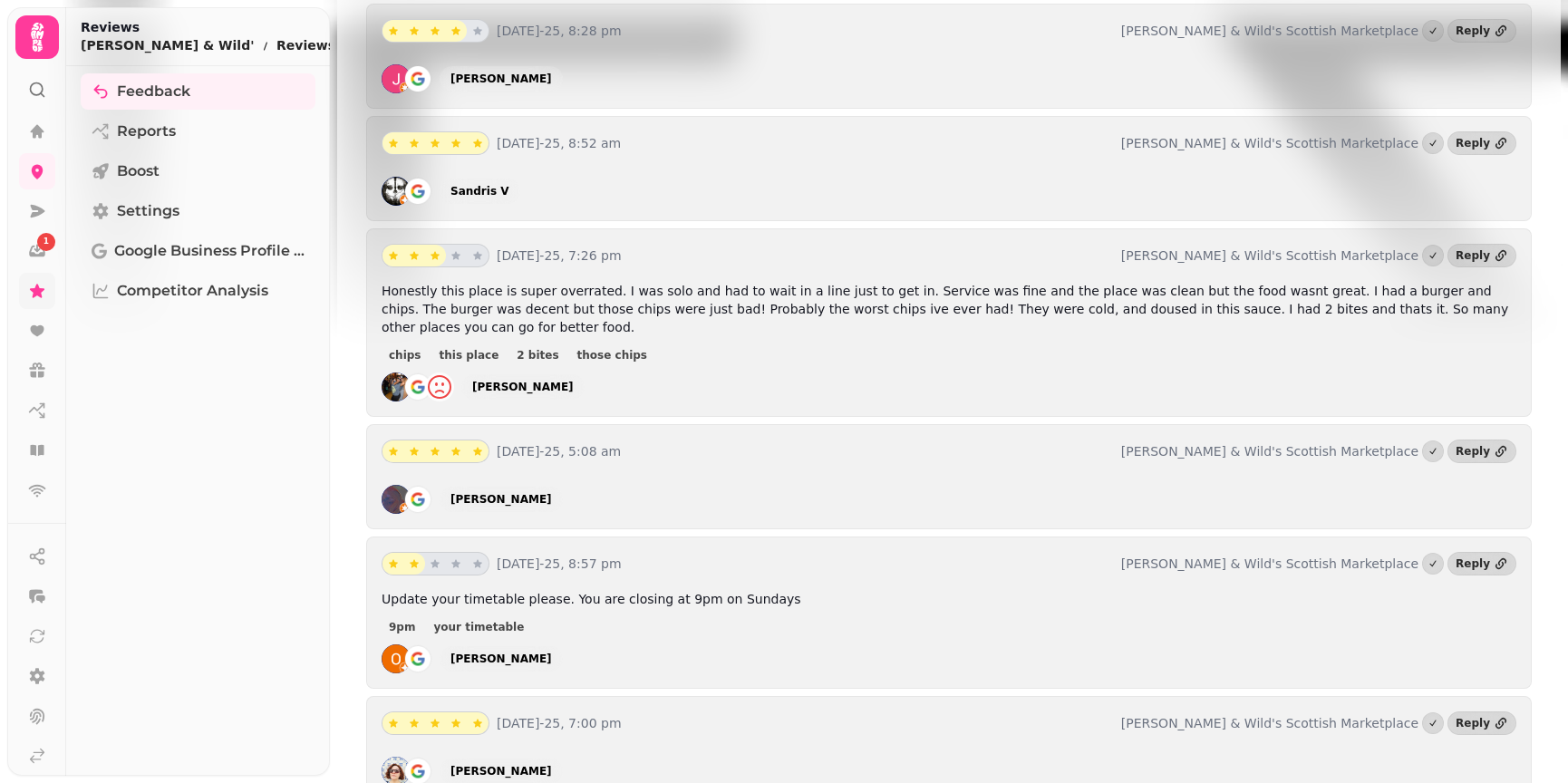
click at [611, 284] on span "Honestly this place is super overrated. I was solo and had to wait in a line ju…" at bounding box center [945, 309] width 1127 height 50
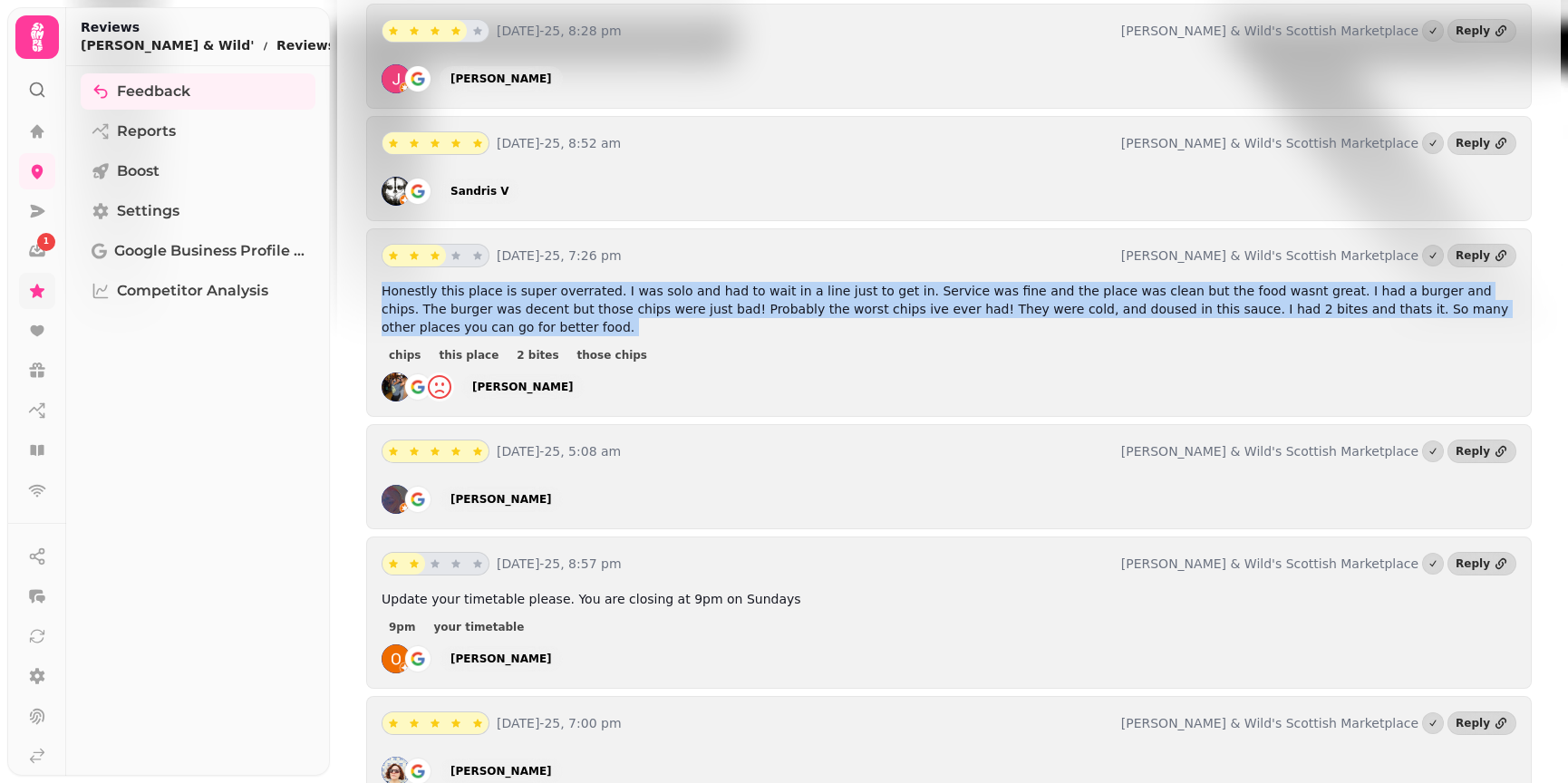
click at [611, 284] on span "Honestly this place is super overrated. I was solo and had to wait in a line ju…" at bounding box center [945, 309] width 1127 height 50
copy span "Honestly this place is super overrated. I was solo and had to wait in a line ju…"
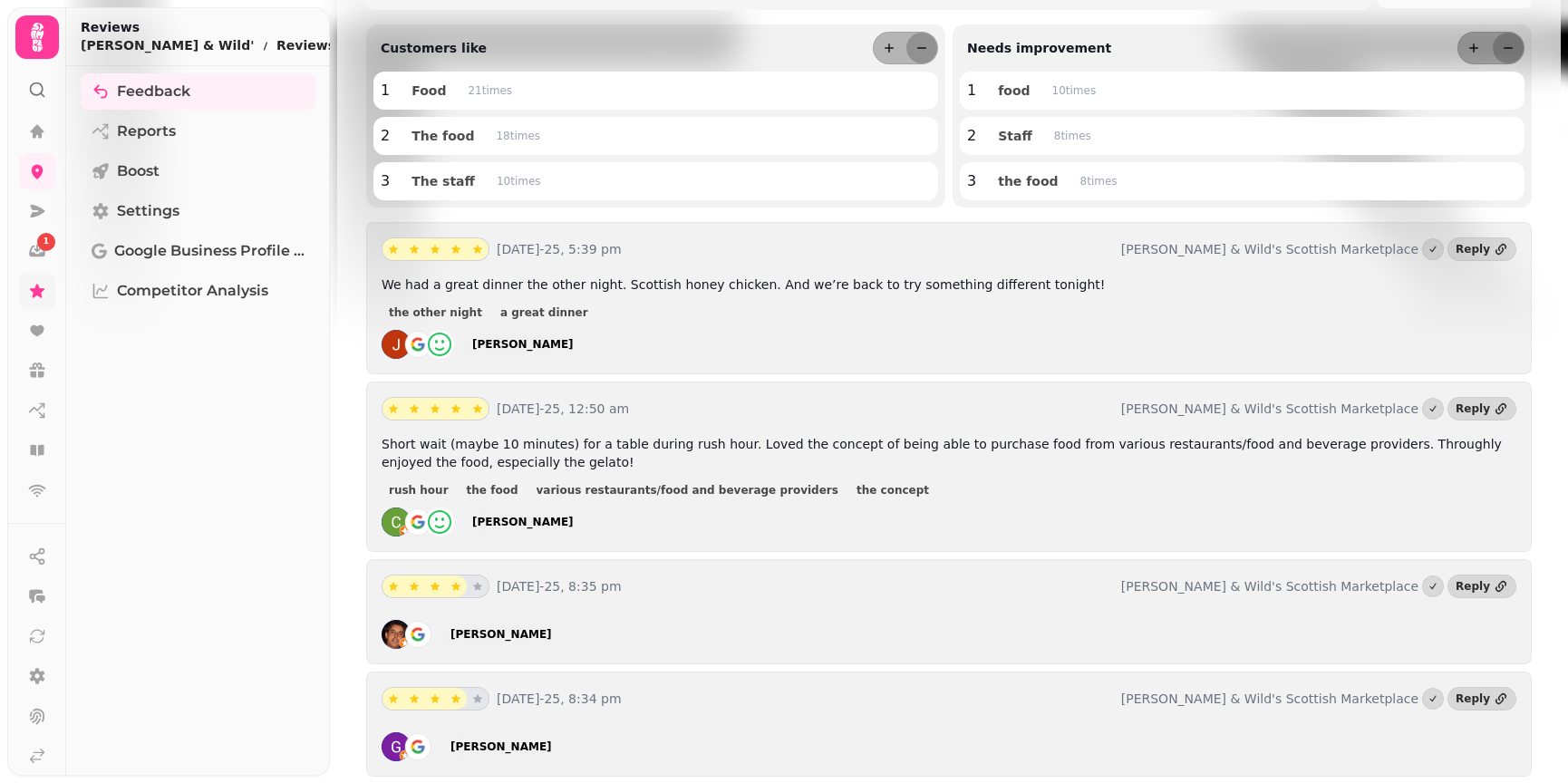
scroll to position [161, 0]
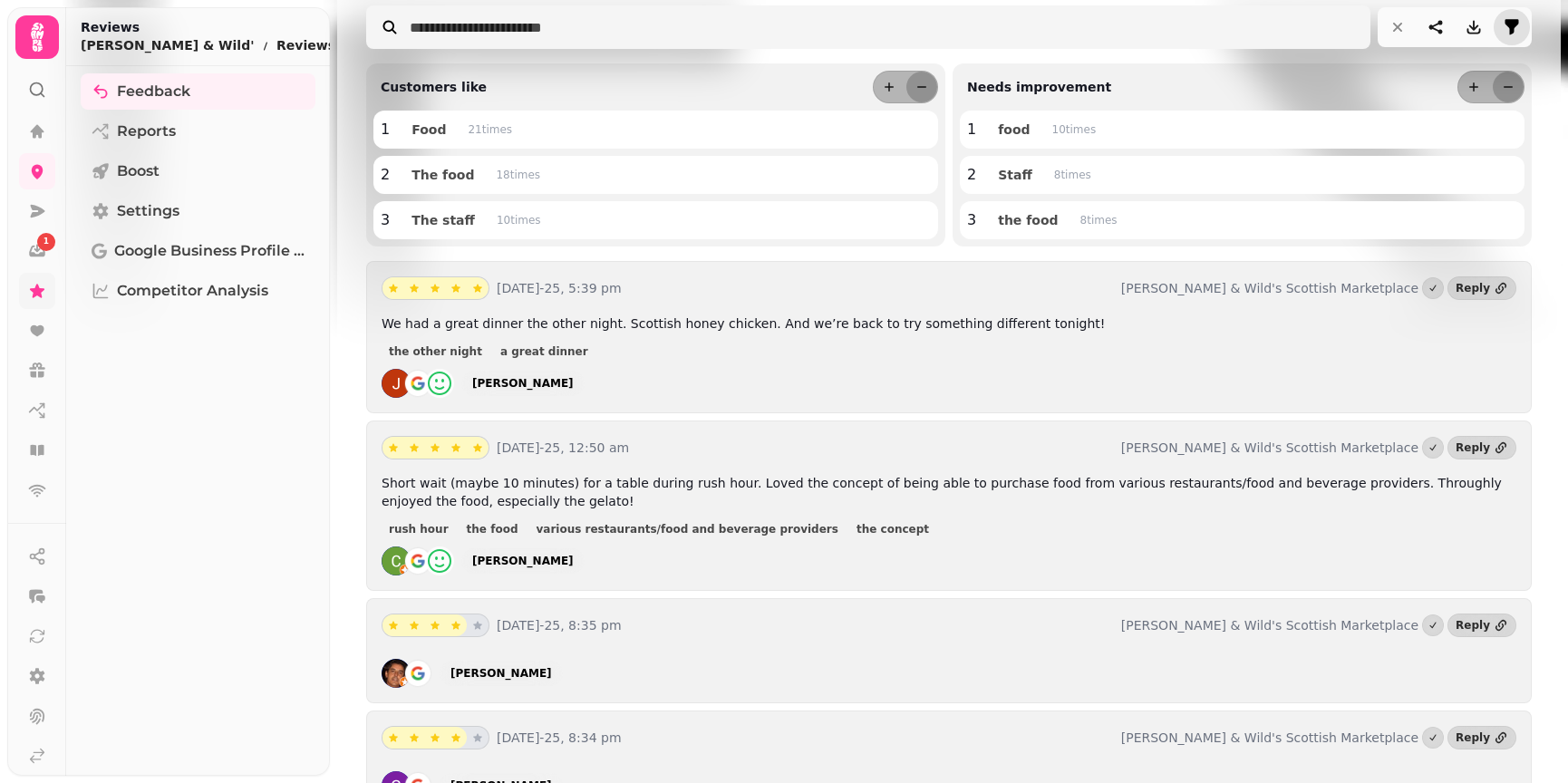
click at [1503, 27] on icon "filter" at bounding box center [1512, 27] width 18 height 18
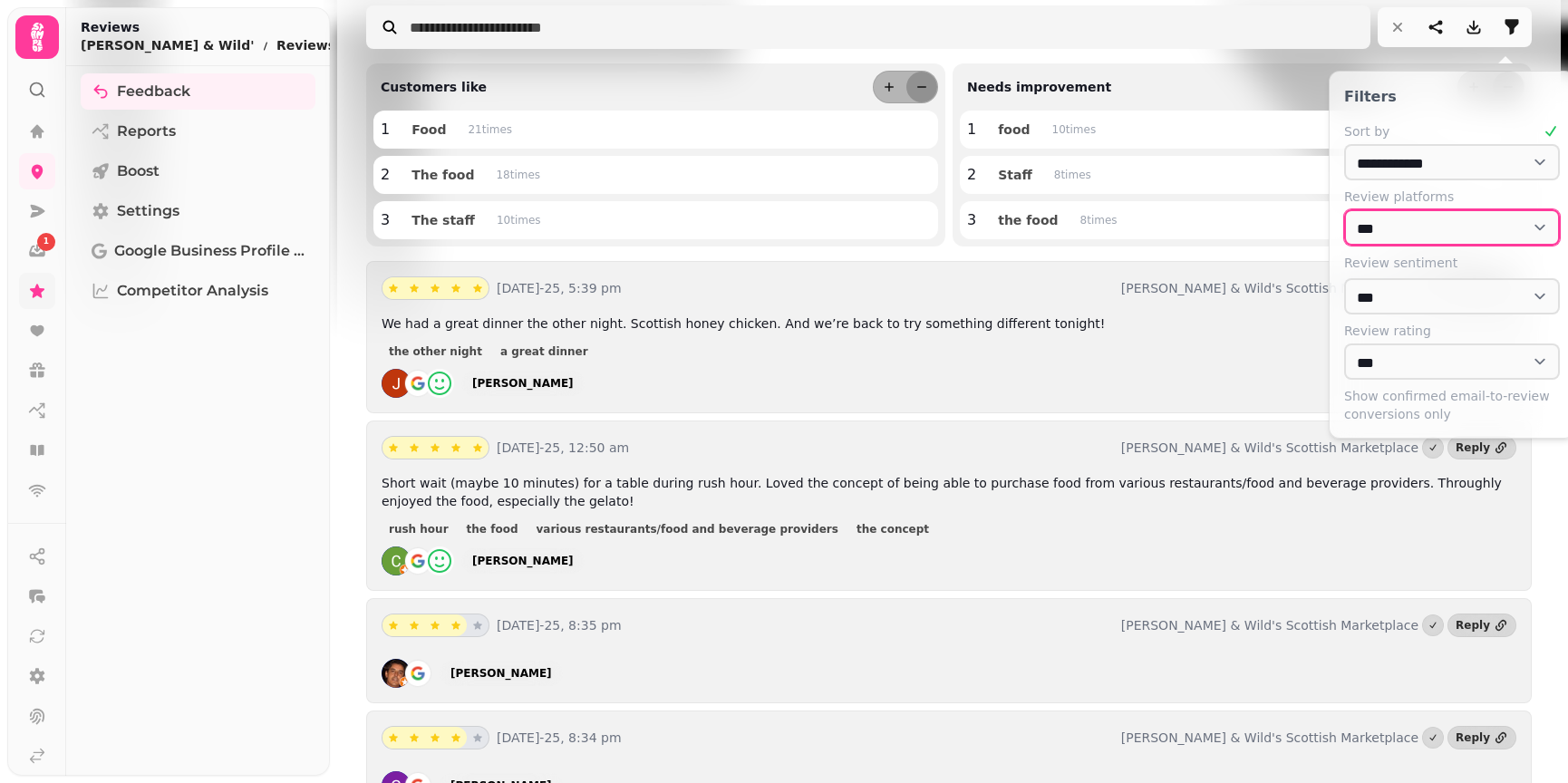
click at [1427, 234] on select "**********" at bounding box center [1452, 228] width 216 height 37
select select "******"
click at [1344, 210] on select "**********" at bounding box center [1452, 228] width 216 height 37
